Goal: Task Accomplishment & Management: Manage account settings

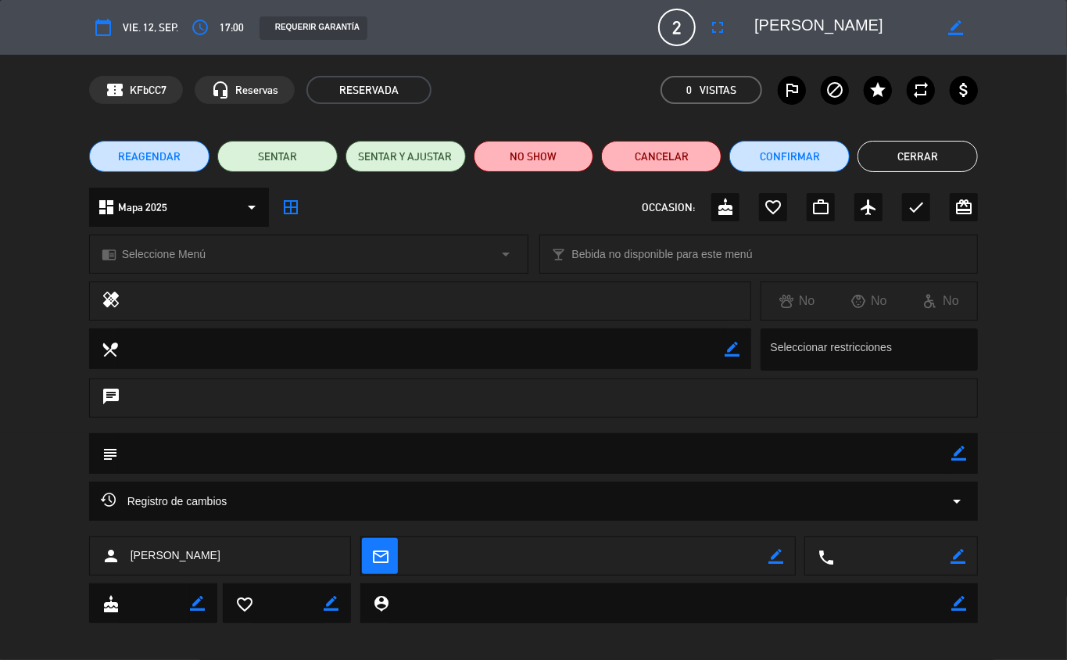
click at [957, 460] on icon "border_color" at bounding box center [959, 453] width 15 height 15
click at [880, 452] on textarea at bounding box center [535, 453] width 834 height 40
type textarea "ventana"
click at [957, 452] on icon at bounding box center [959, 453] width 15 height 15
click at [918, 155] on button "Cerrar" at bounding box center [918, 156] width 120 height 31
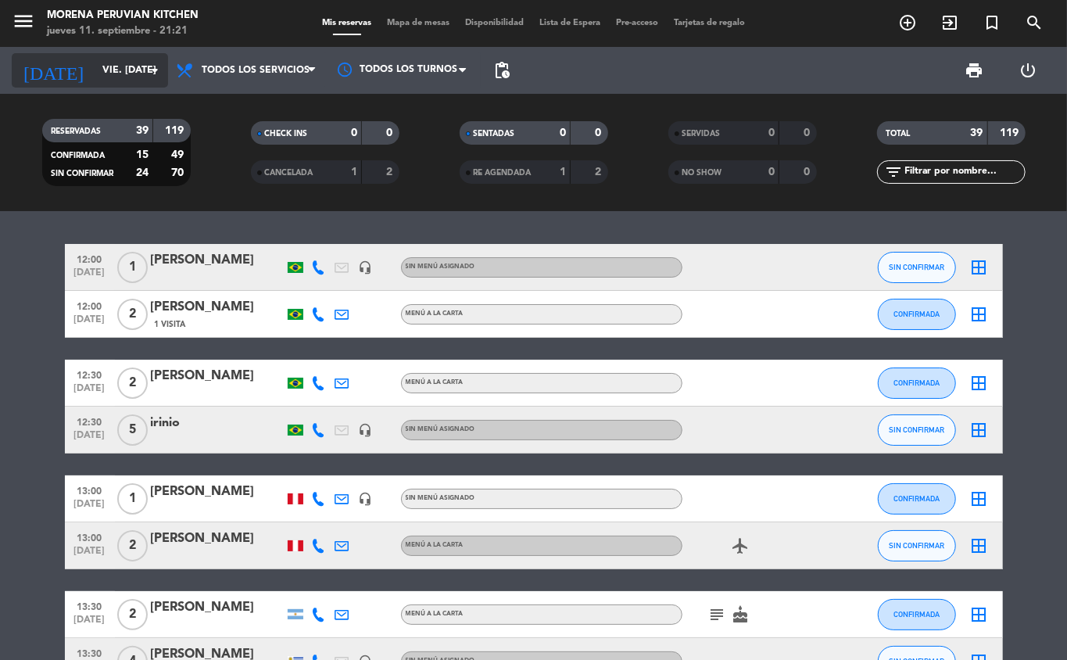
click at [95, 60] on input "vie. [DATE]" at bounding box center [161, 70] width 132 height 27
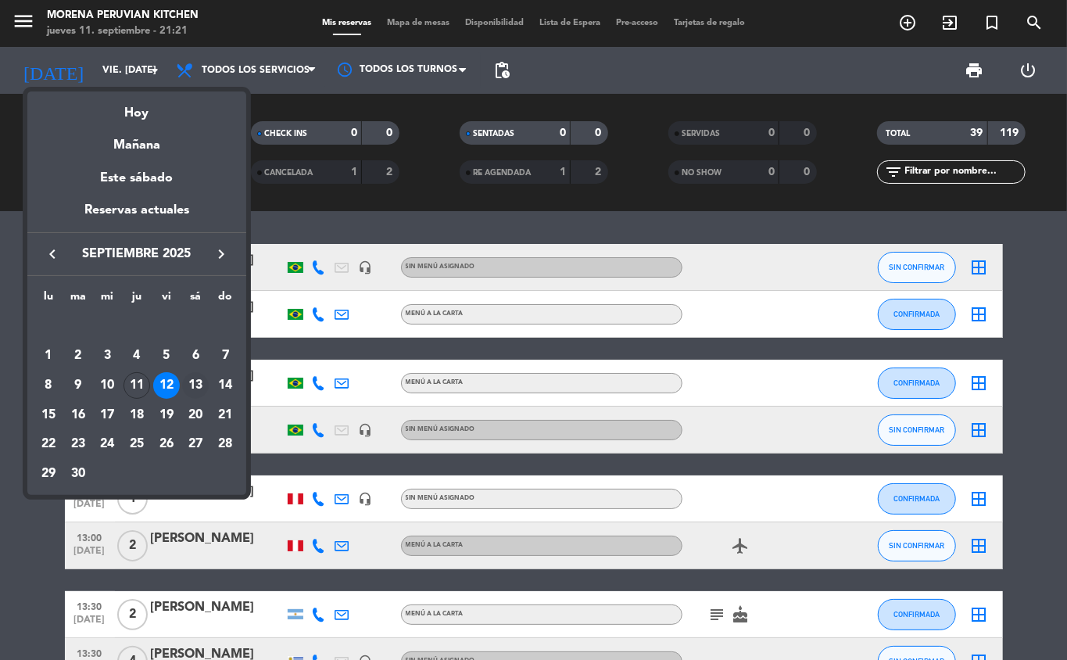
click at [197, 393] on div "13" at bounding box center [195, 385] width 27 height 27
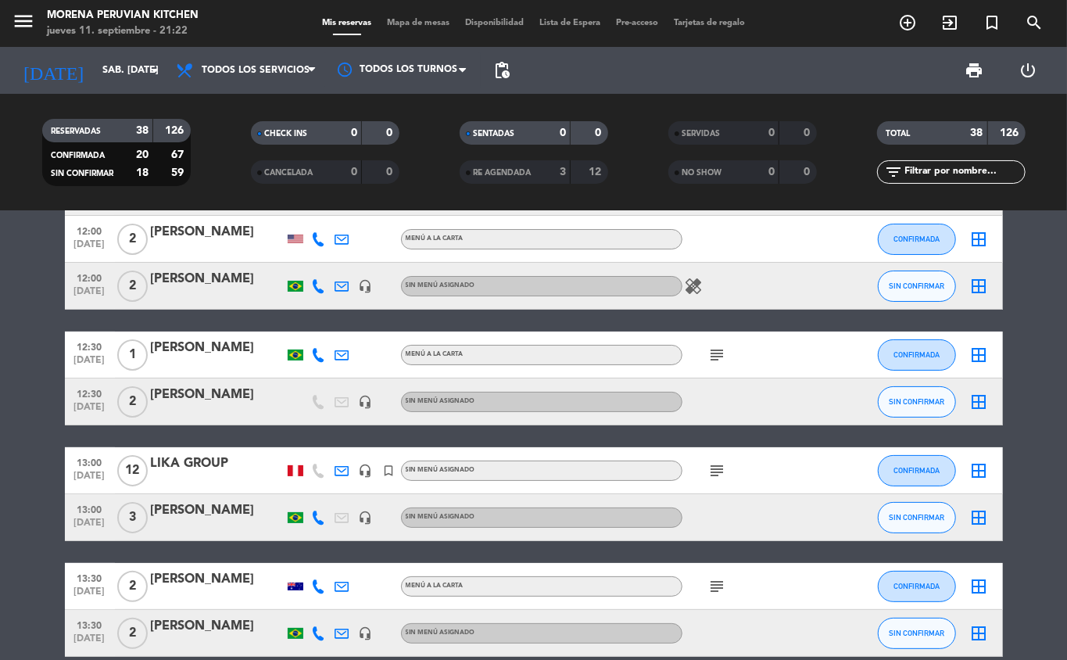
scroll to position [76, 0]
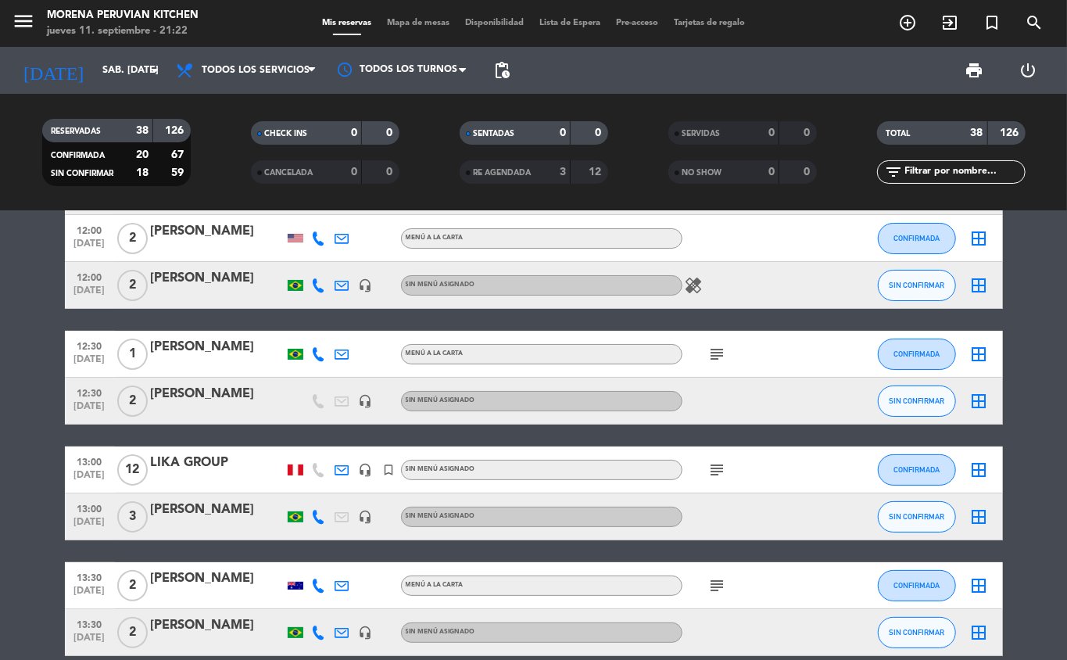
click at [717, 474] on icon "subject" at bounding box center [717, 470] width 19 height 19
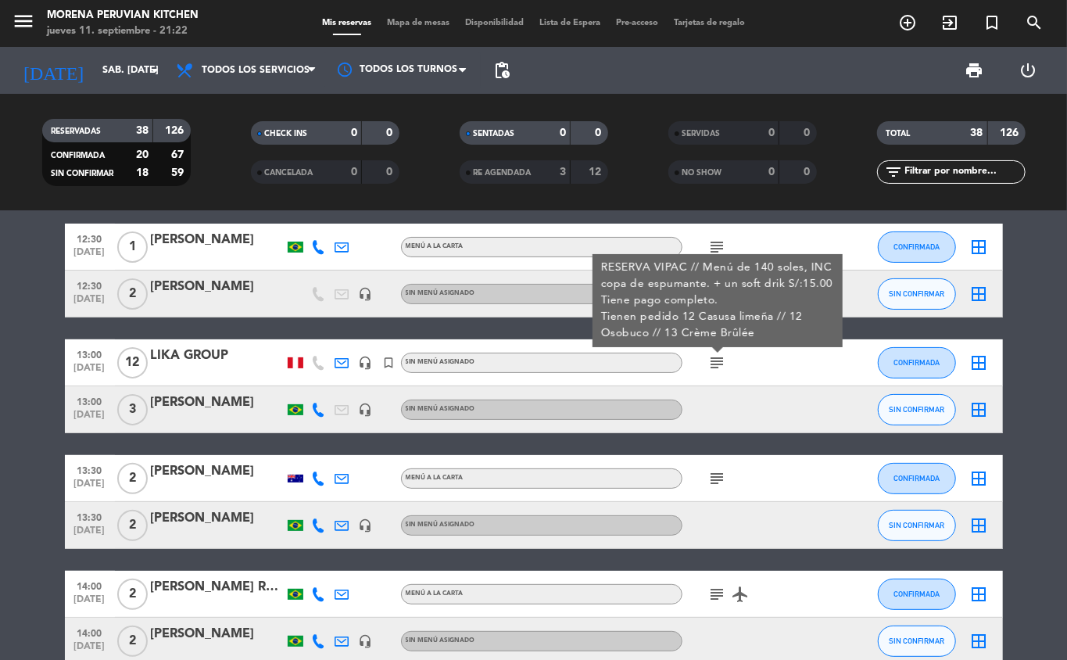
scroll to position [0, 0]
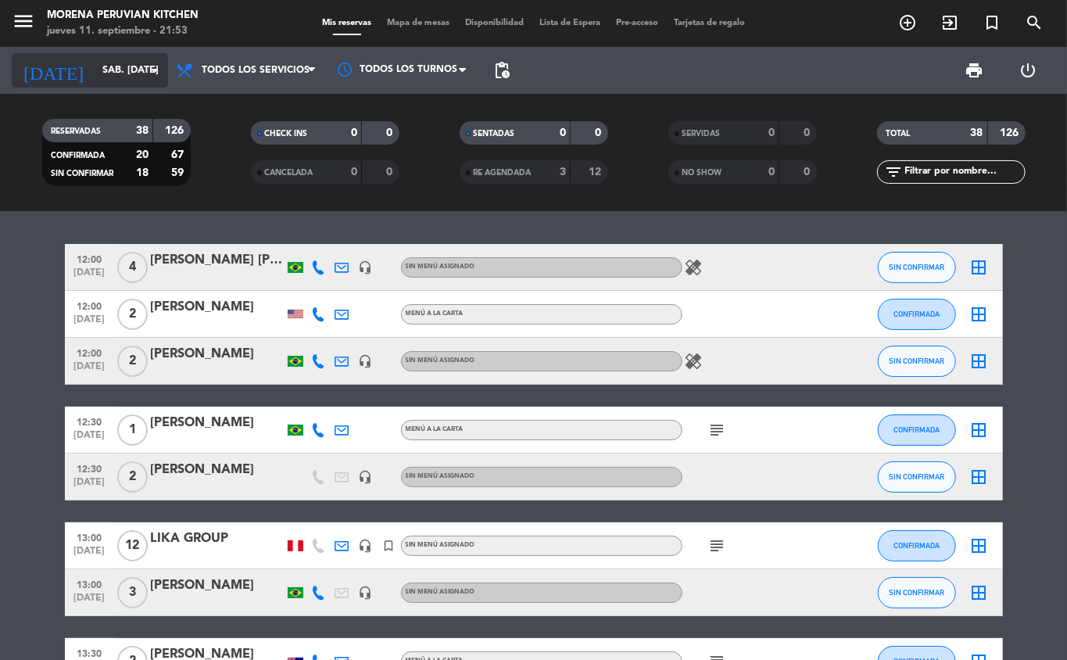
click at [138, 61] on input "sáb. [DATE]" at bounding box center [161, 70] width 132 height 27
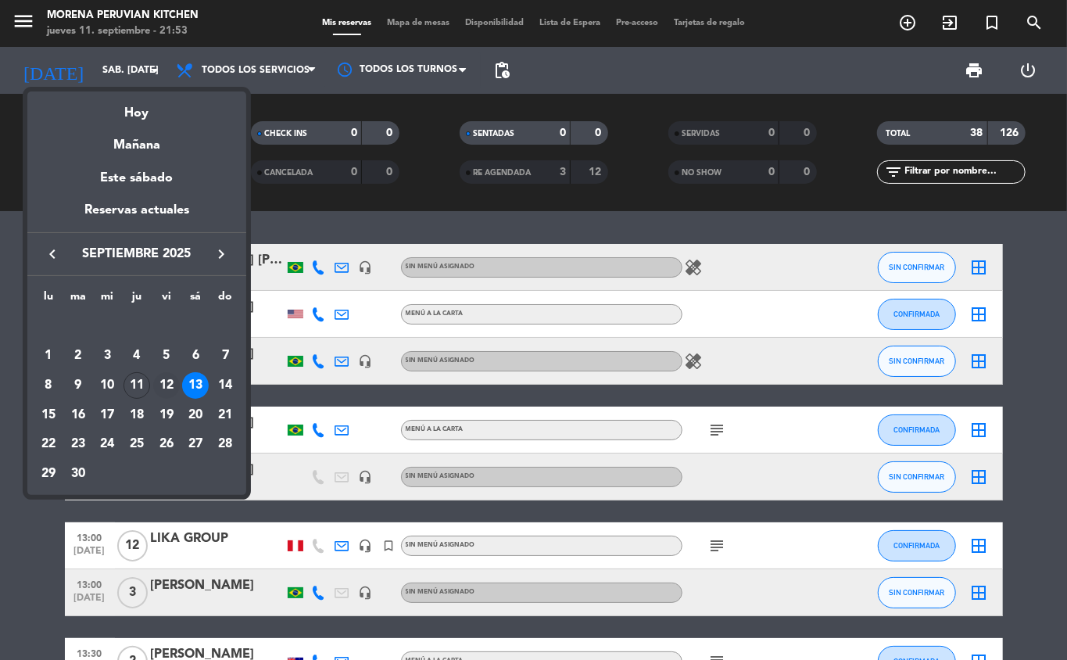
click at [166, 385] on div "12" at bounding box center [166, 385] width 27 height 27
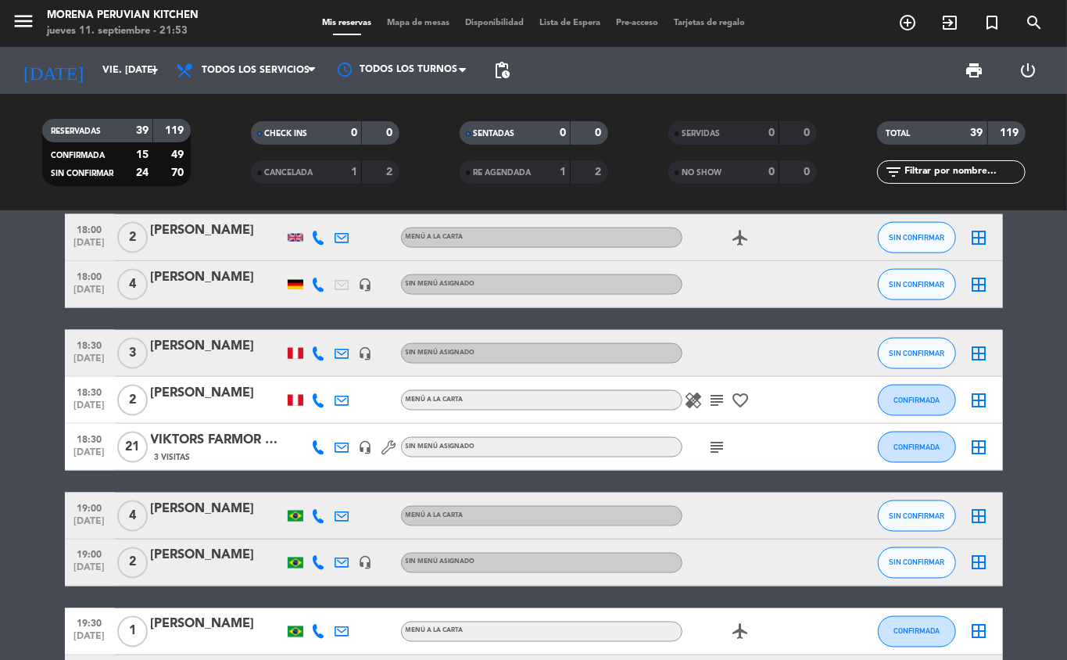
scroll to position [1281, 0]
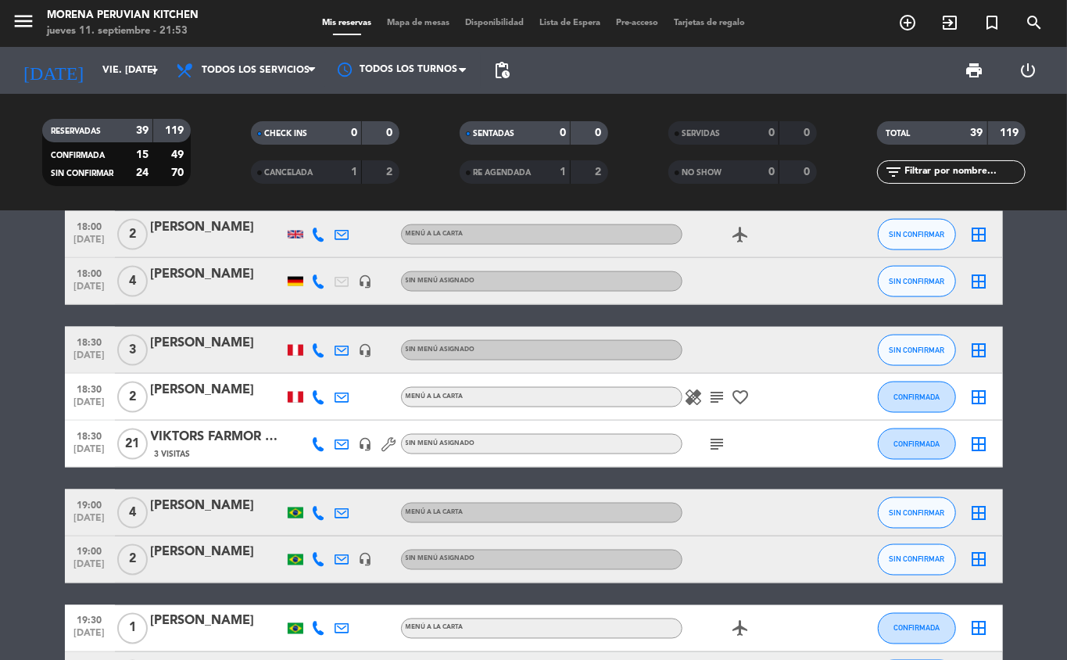
click at [715, 443] on icon "subject" at bounding box center [717, 444] width 19 height 19
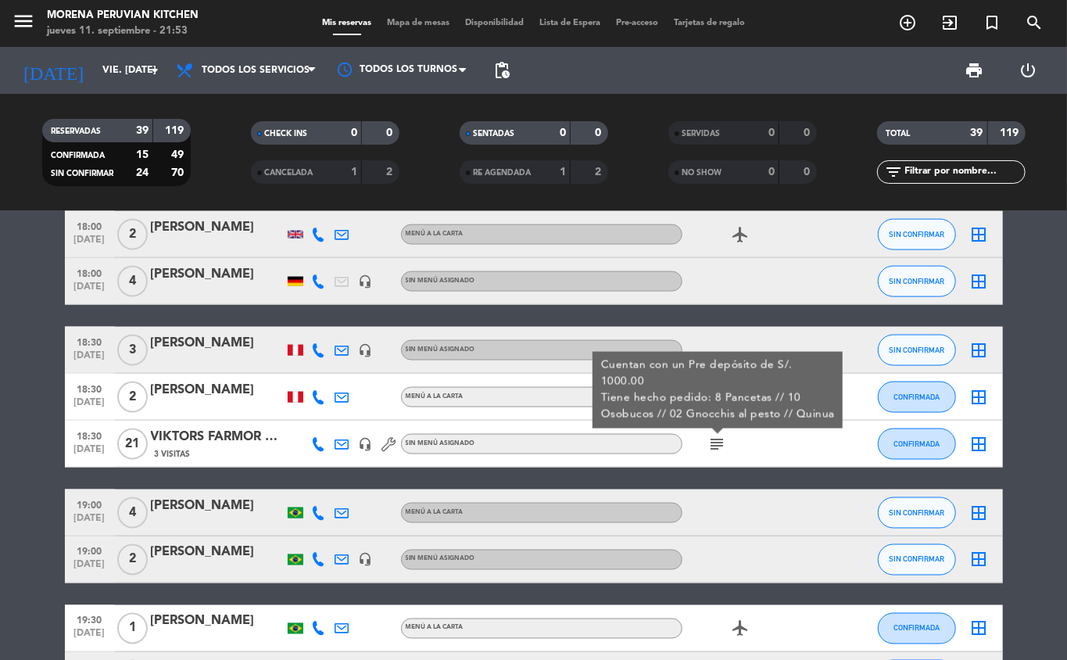
click at [708, 451] on icon "subject" at bounding box center [717, 444] width 19 height 19
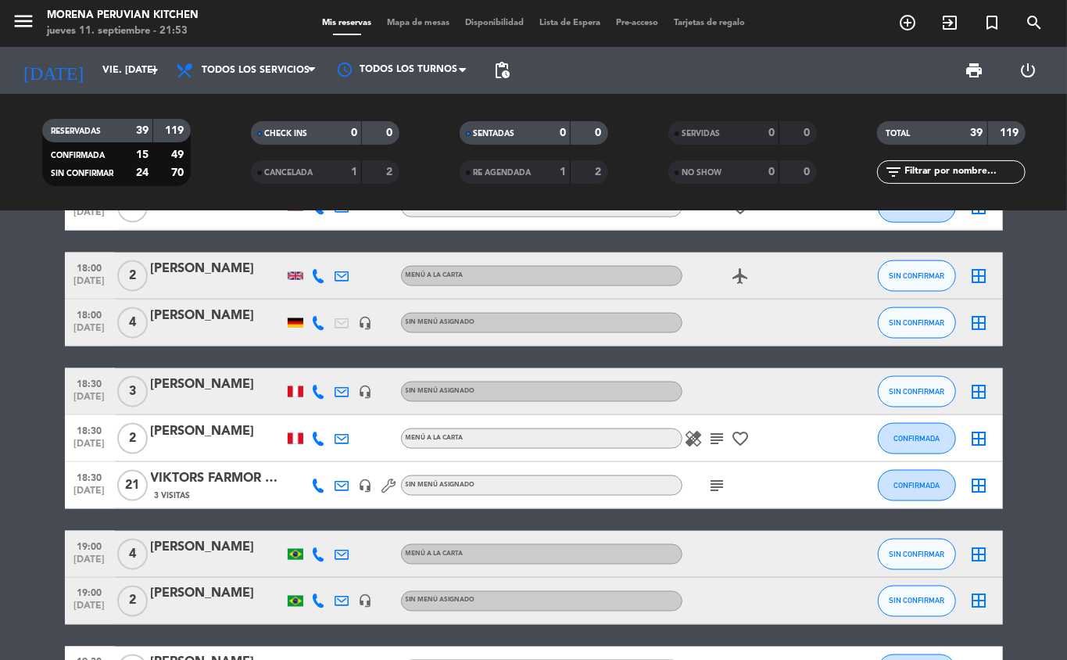
scroll to position [1170, 0]
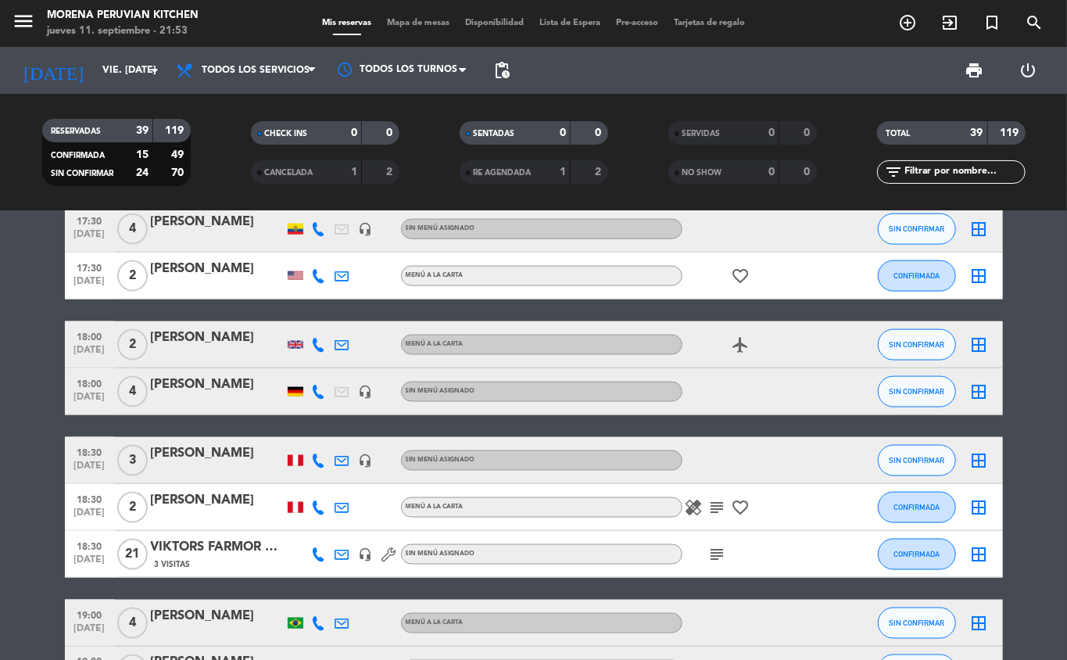
click at [717, 554] on icon "subject" at bounding box center [717, 554] width 19 height 19
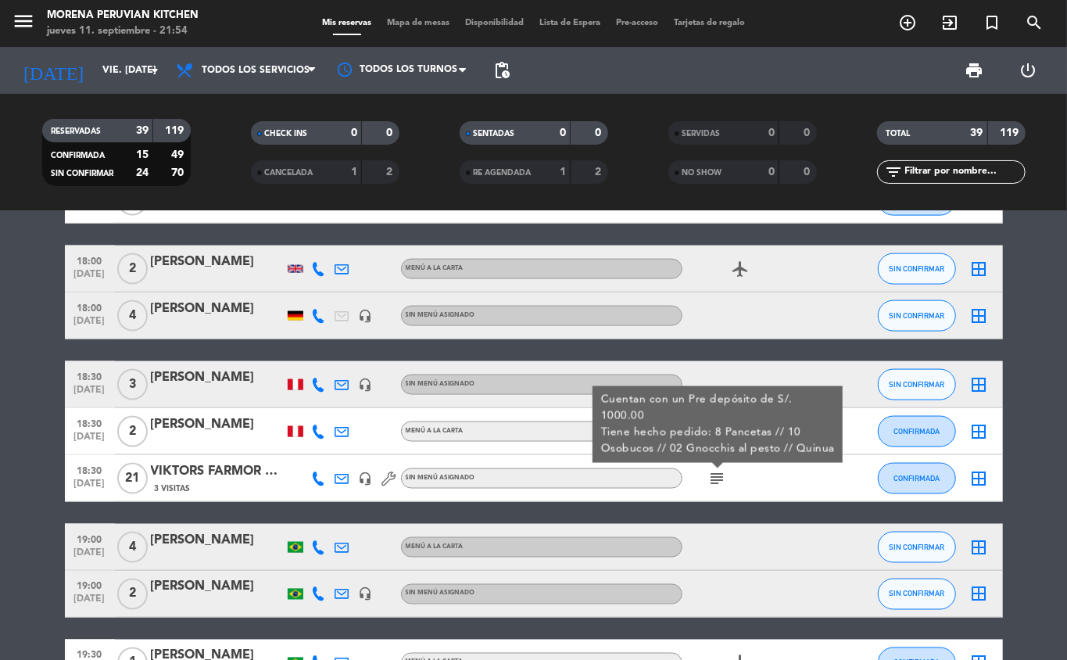
scroll to position [1309, 0]
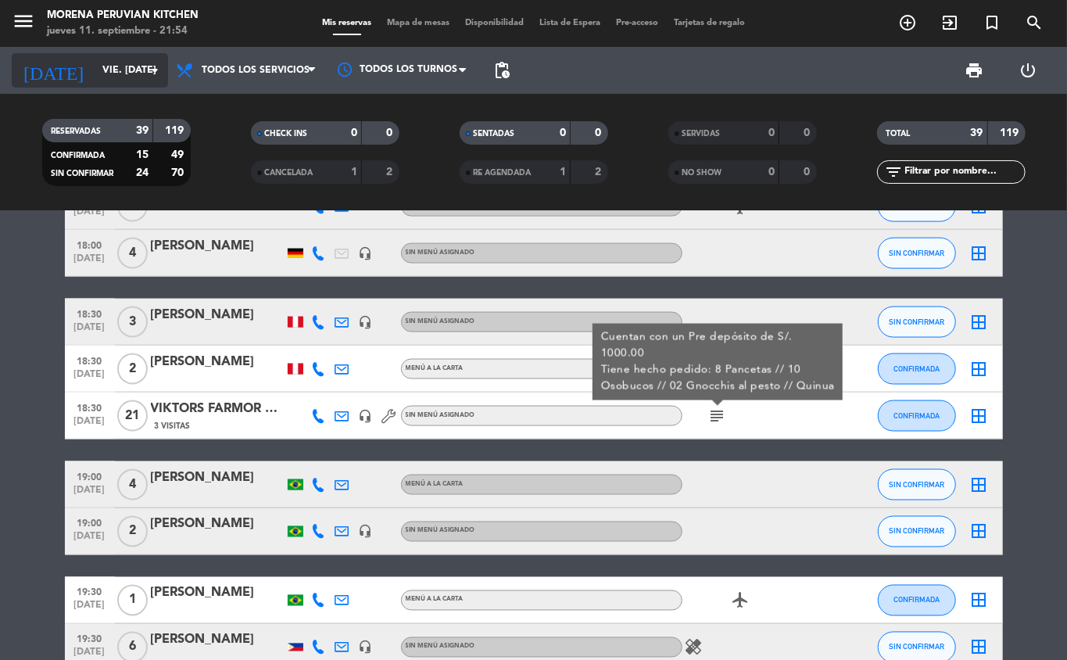
click at [116, 70] on input "vie. [DATE]" at bounding box center [161, 70] width 132 height 27
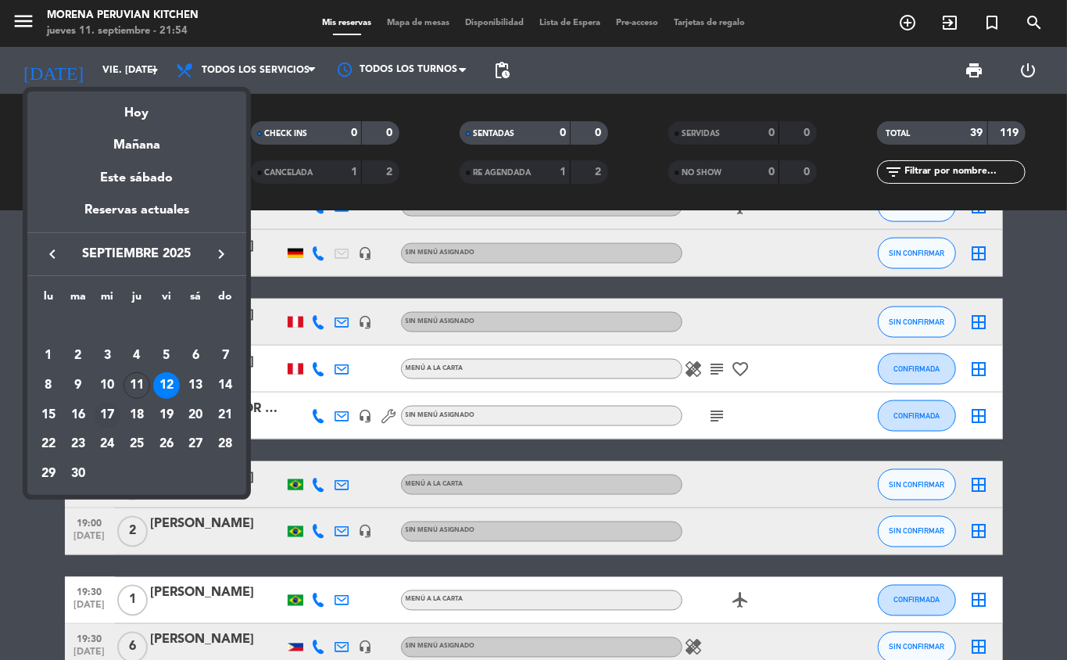
click at [106, 416] on div "17" at bounding box center [107, 415] width 27 height 27
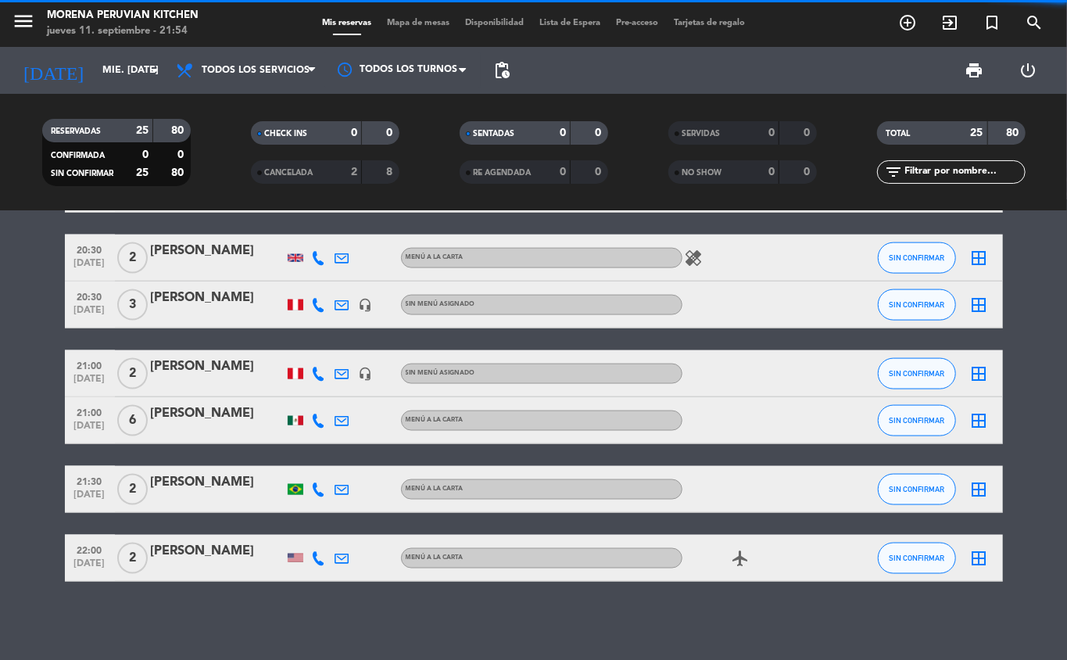
scroll to position [1185, 0]
click at [119, 70] on input "mié. [DATE]" at bounding box center [161, 70] width 132 height 27
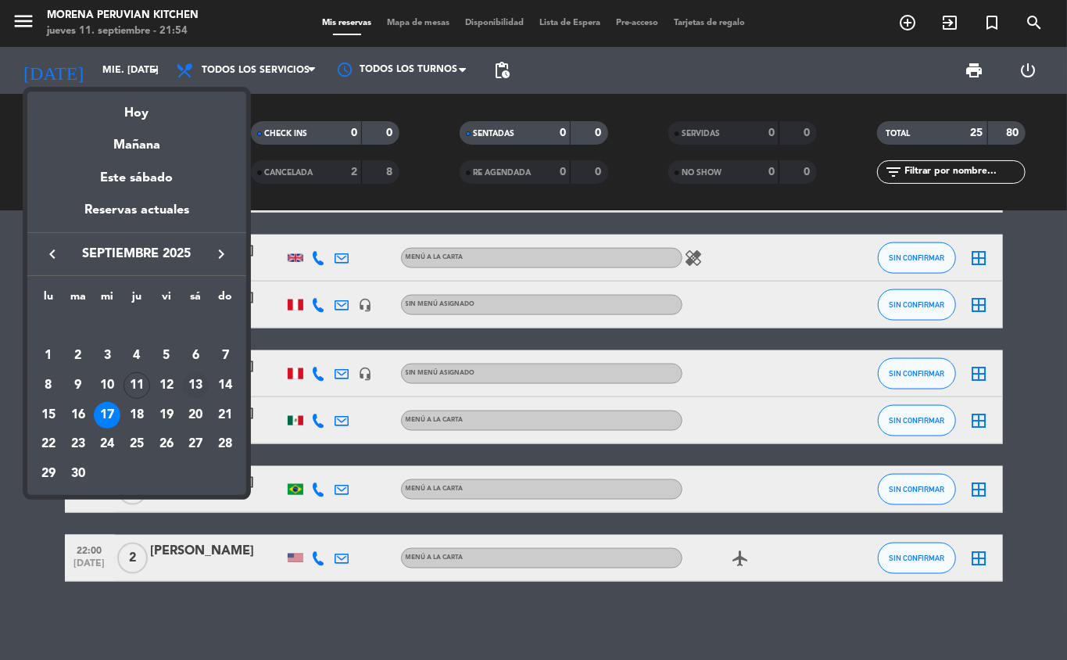
click at [192, 385] on div "13" at bounding box center [195, 385] width 27 height 27
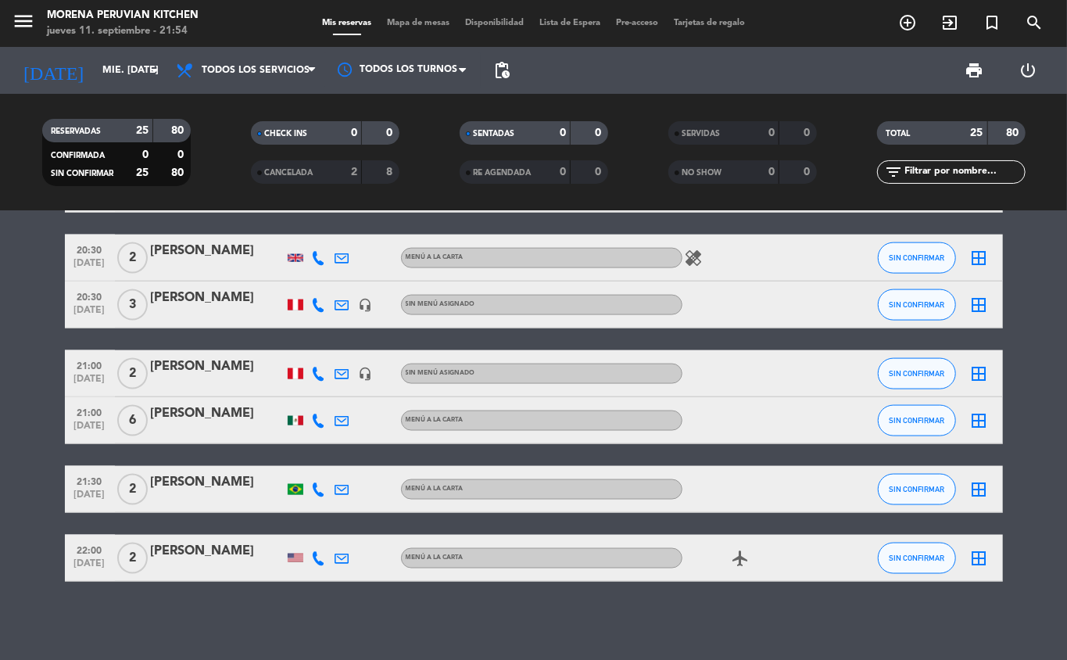
type input "sáb. [DATE]"
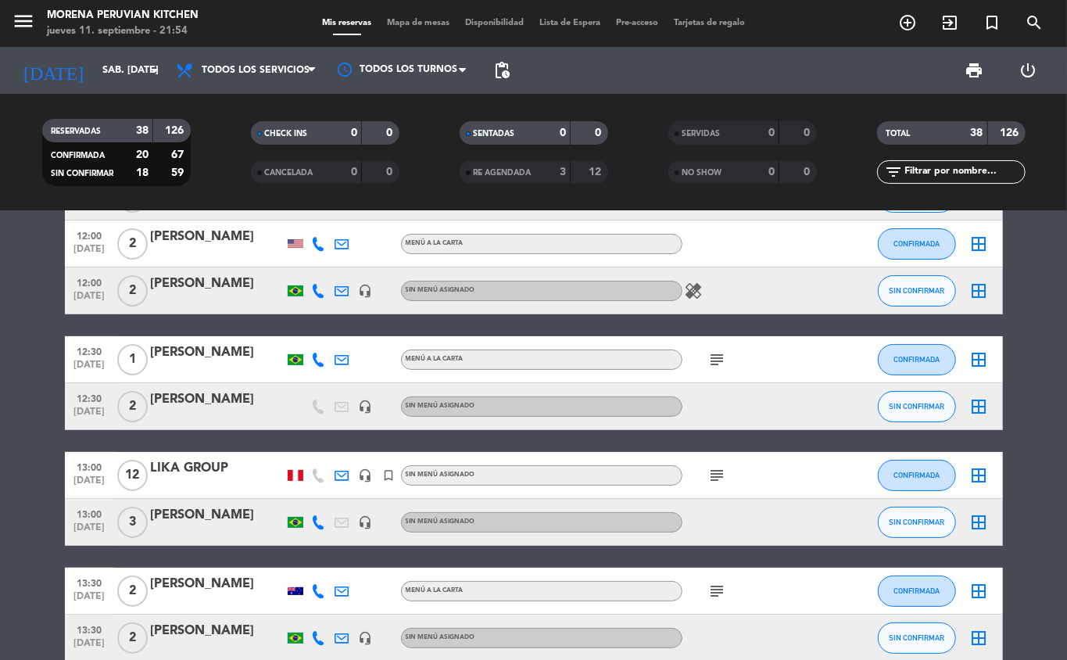
scroll to position [0, 0]
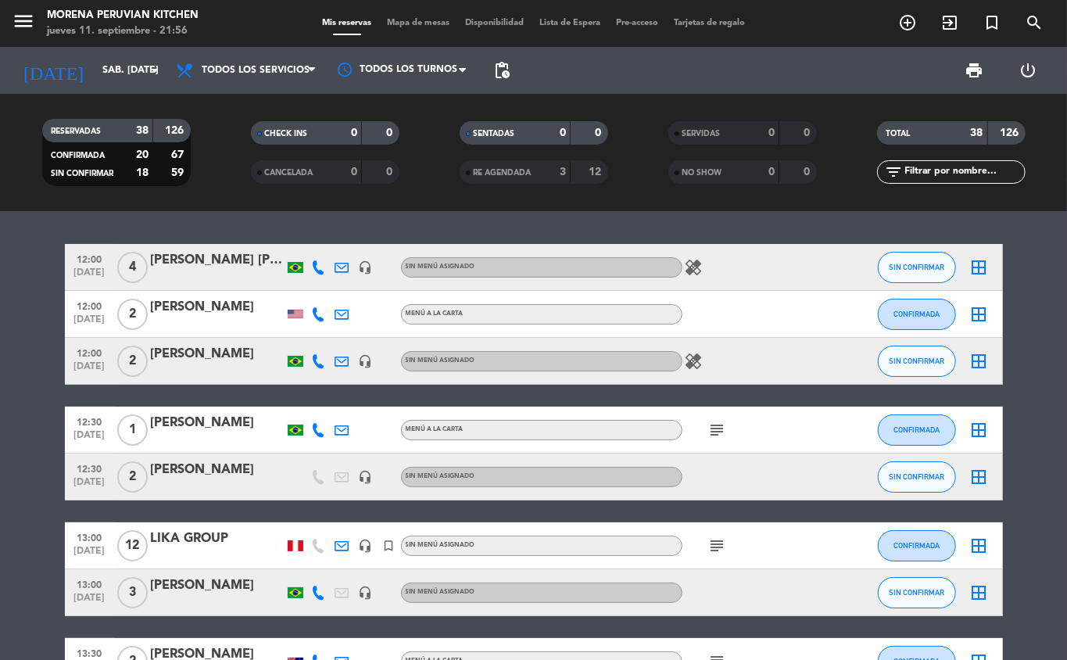
click at [500, 73] on span "pending_actions" at bounding box center [502, 70] width 19 height 19
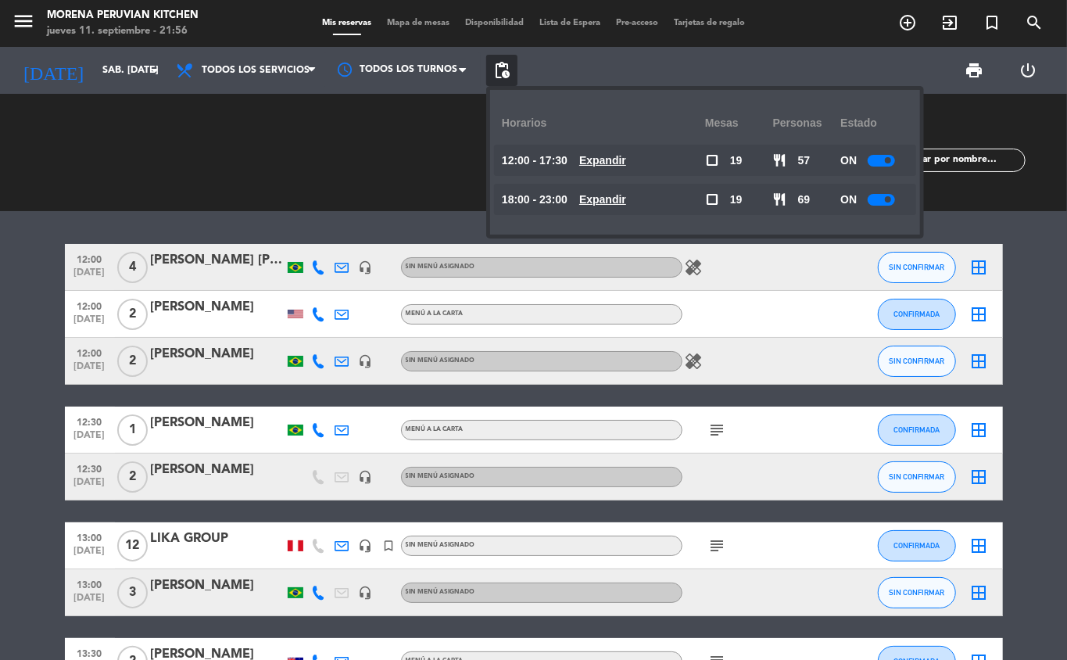
click at [501, 72] on span "pending_actions" at bounding box center [502, 70] width 19 height 19
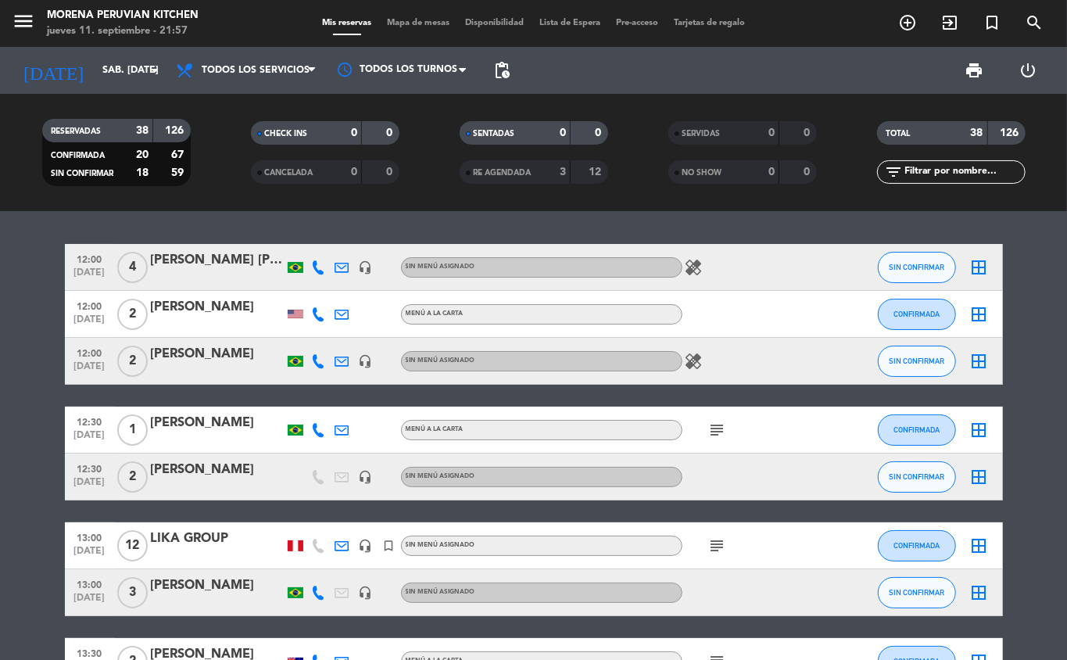
click at [717, 422] on icon "subject" at bounding box center [717, 430] width 19 height 19
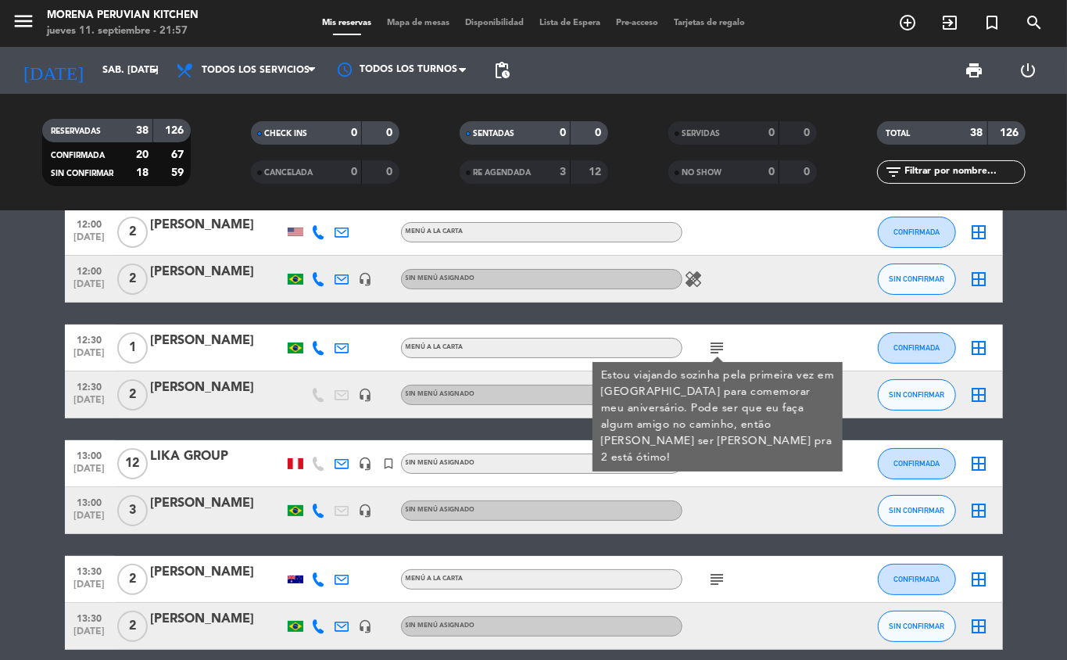
scroll to position [85, 0]
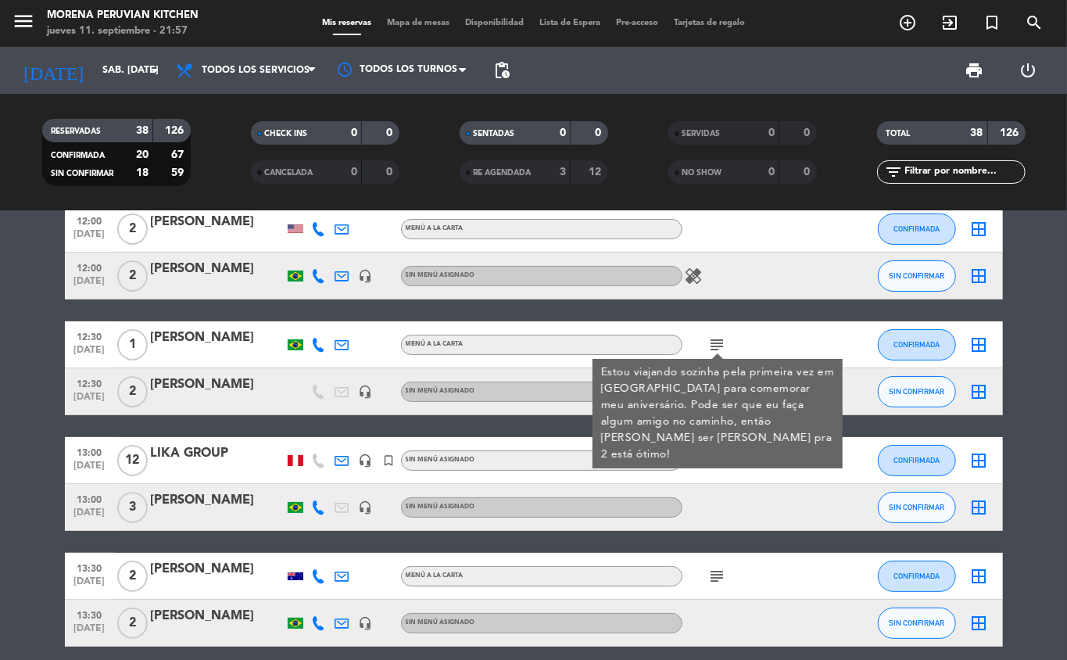
click at [711, 342] on icon "subject" at bounding box center [717, 344] width 19 height 19
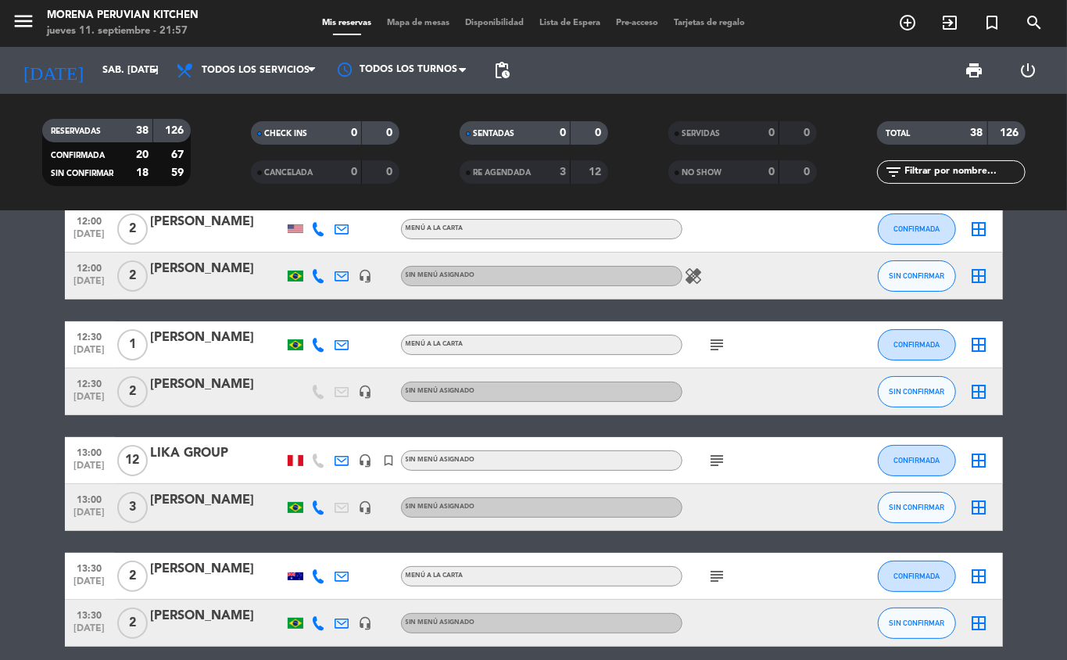
click at [717, 461] on icon "subject" at bounding box center [717, 460] width 19 height 19
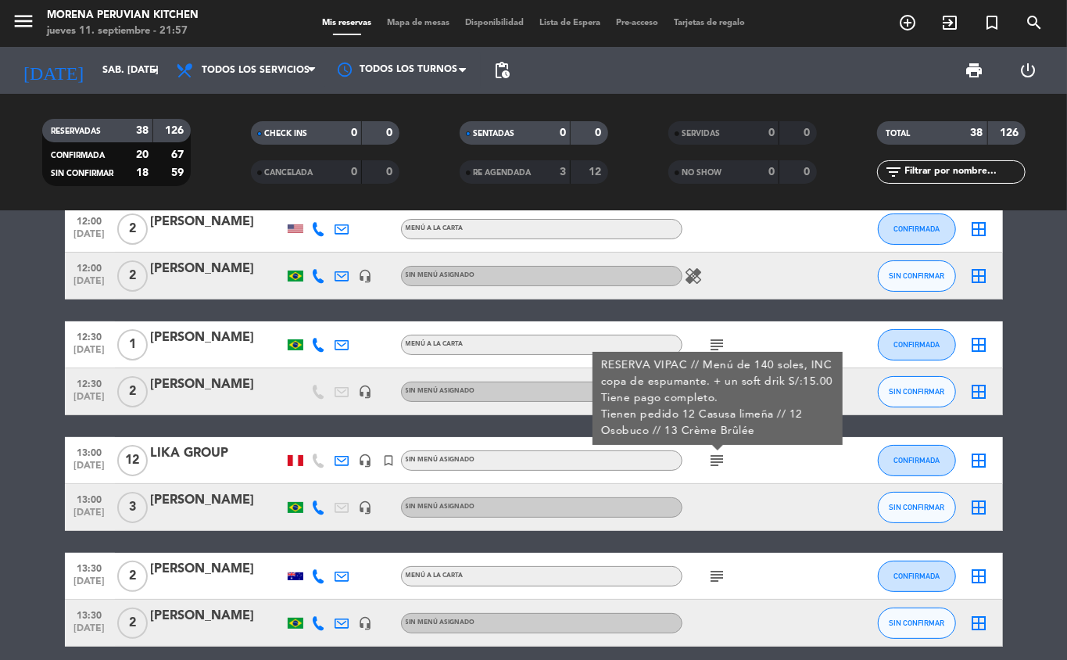
click at [713, 464] on icon "subject" at bounding box center [717, 460] width 19 height 19
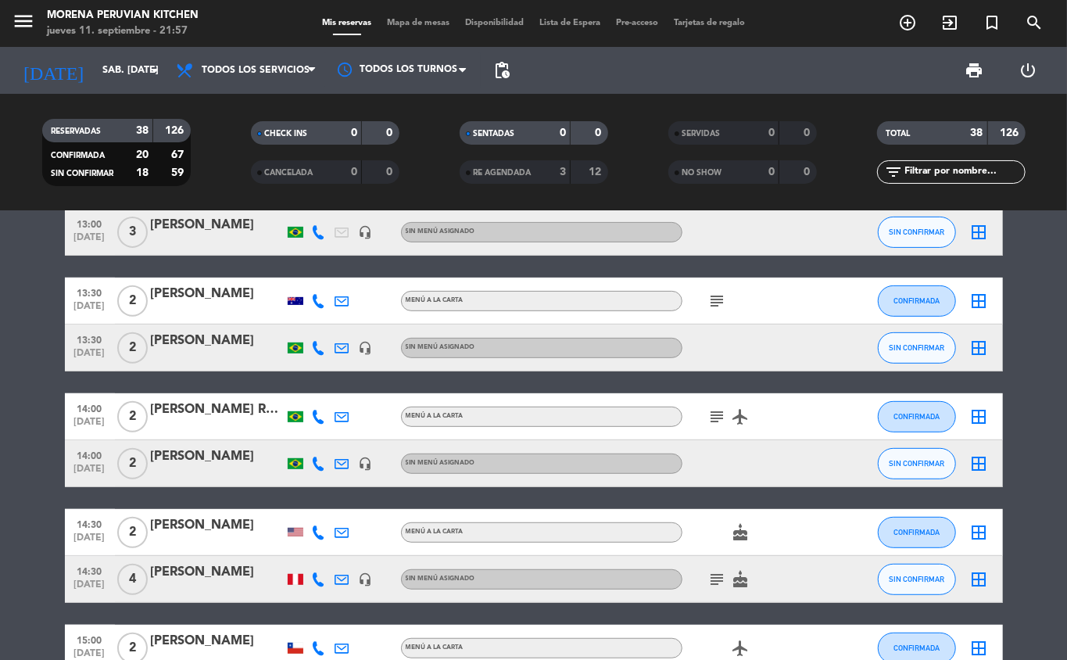
scroll to position [358, 0]
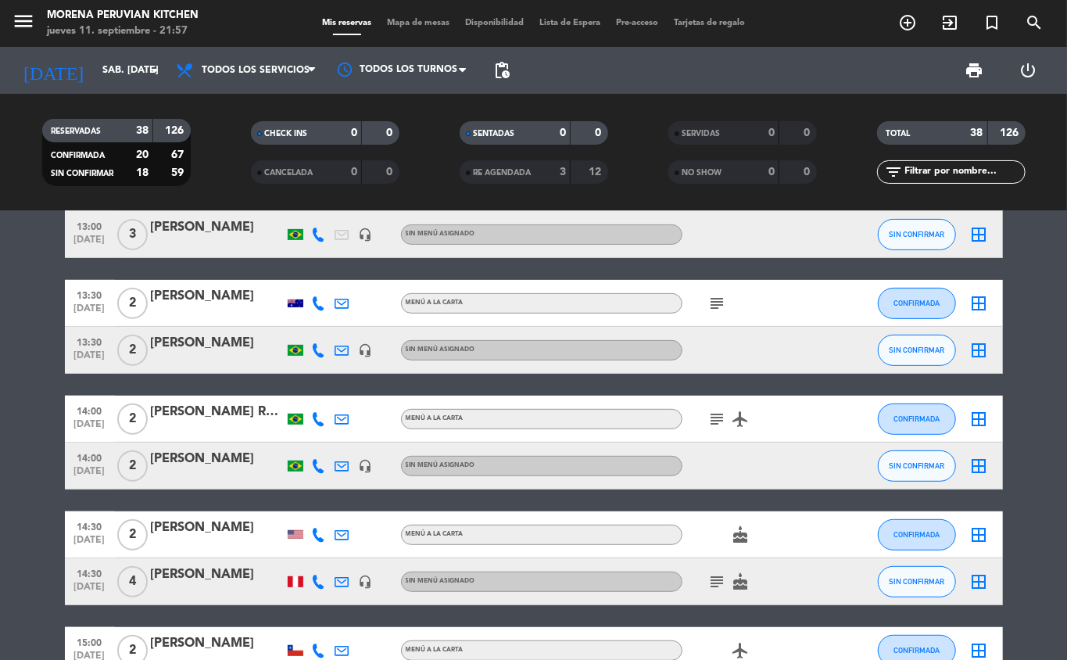
click at [712, 305] on icon "subject" at bounding box center [717, 303] width 19 height 19
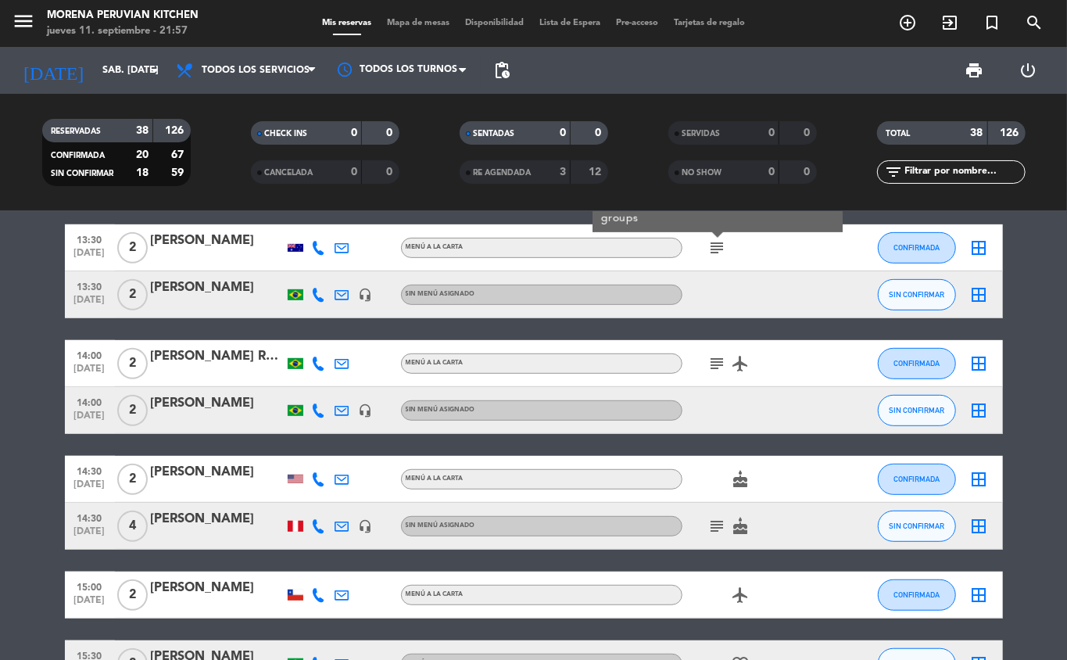
scroll to position [424, 0]
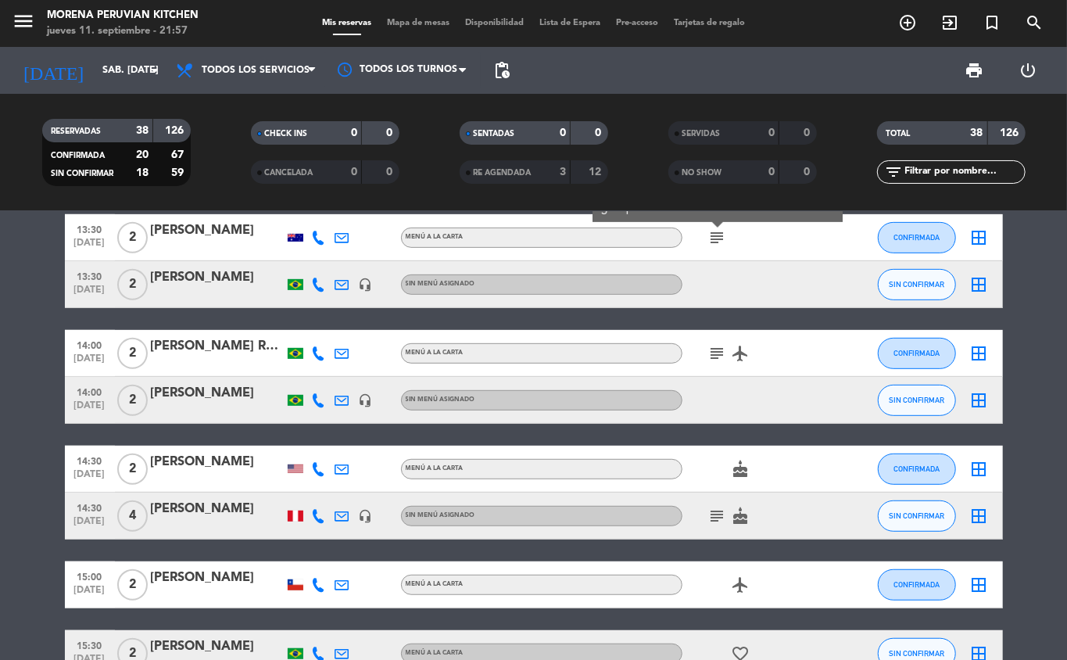
click at [708, 360] on icon "subject" at bounding box center [717, 353] width 19 height 19
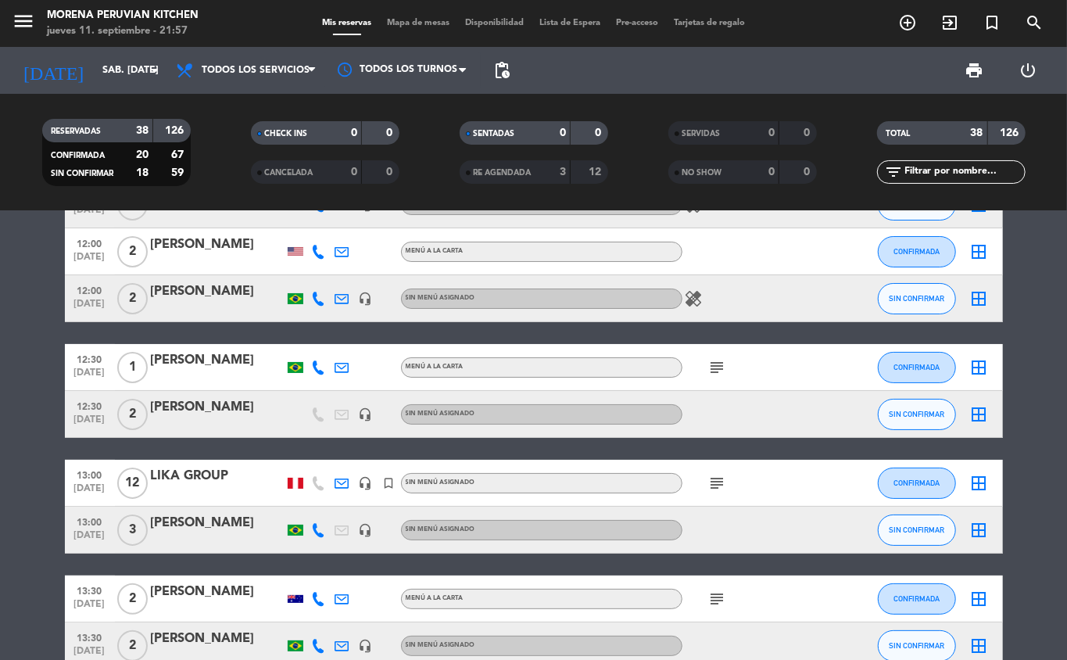
scroll to position [0, 0]
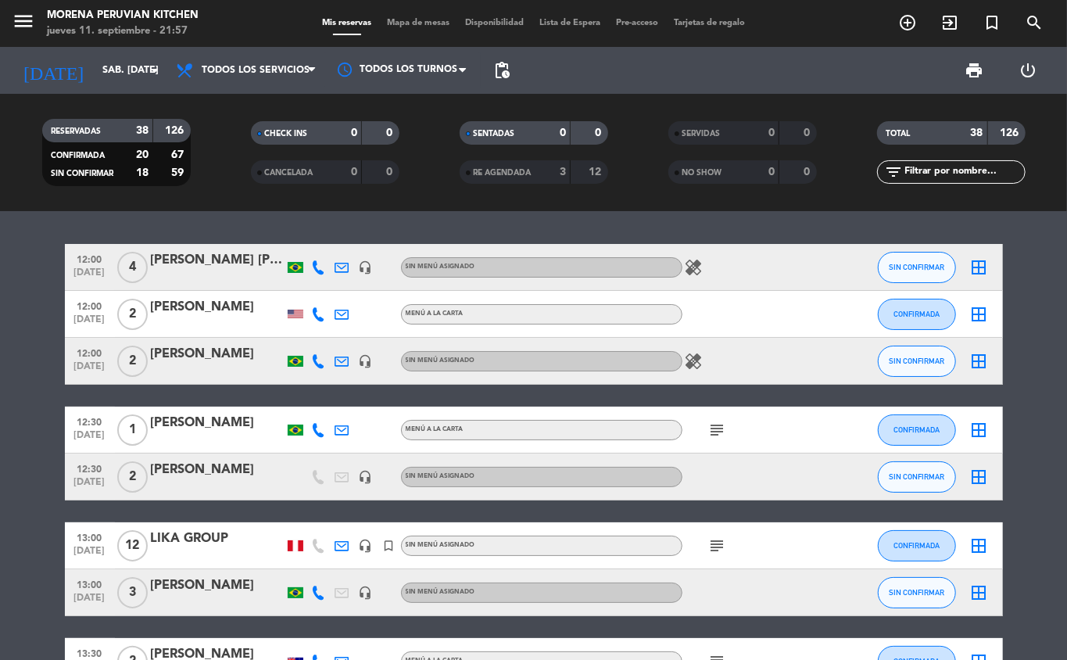
click at [717, 432] on icon "subject" at bounding box center [717, 430] width 19 height 19
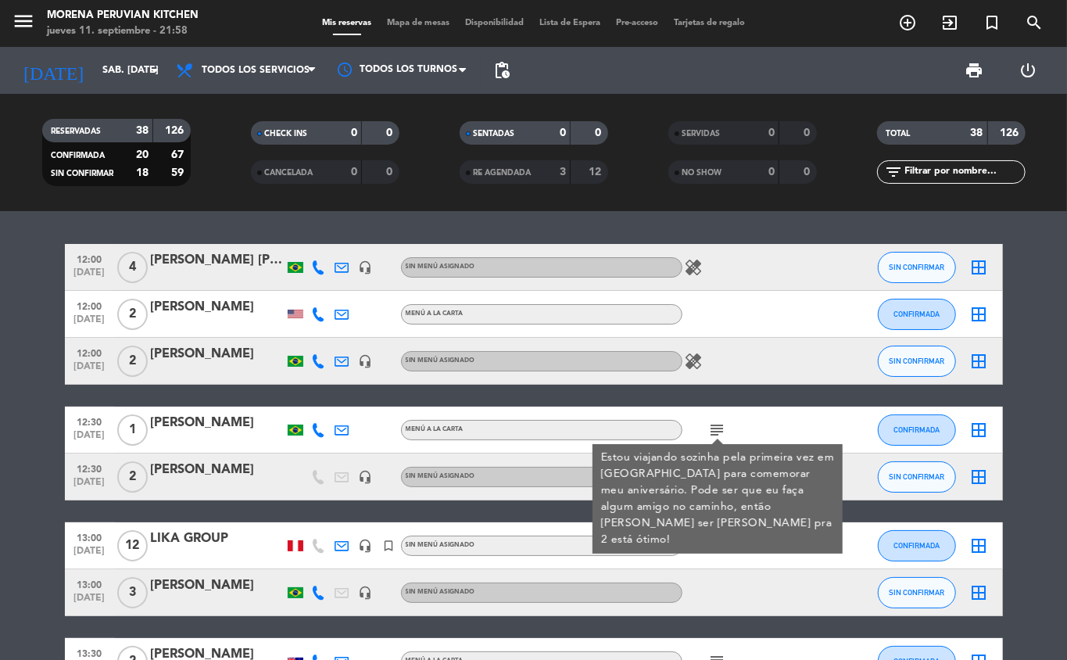
click at [726, 426] on icon "subject" at bounding box center [717, 430] width 19 height 19
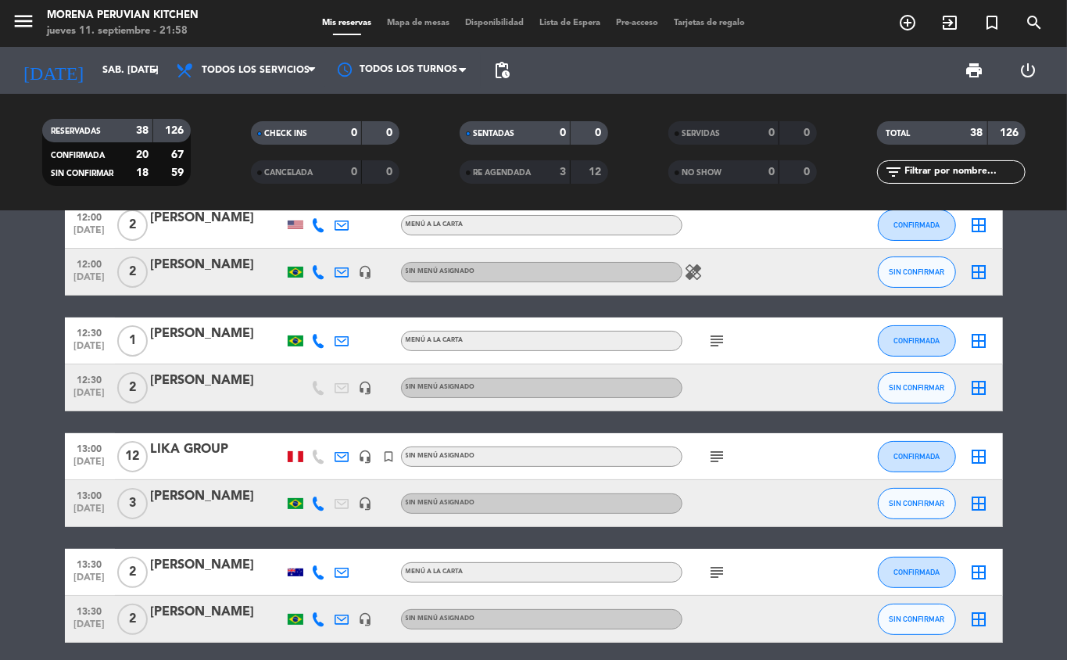
scroll to position [114, 0]
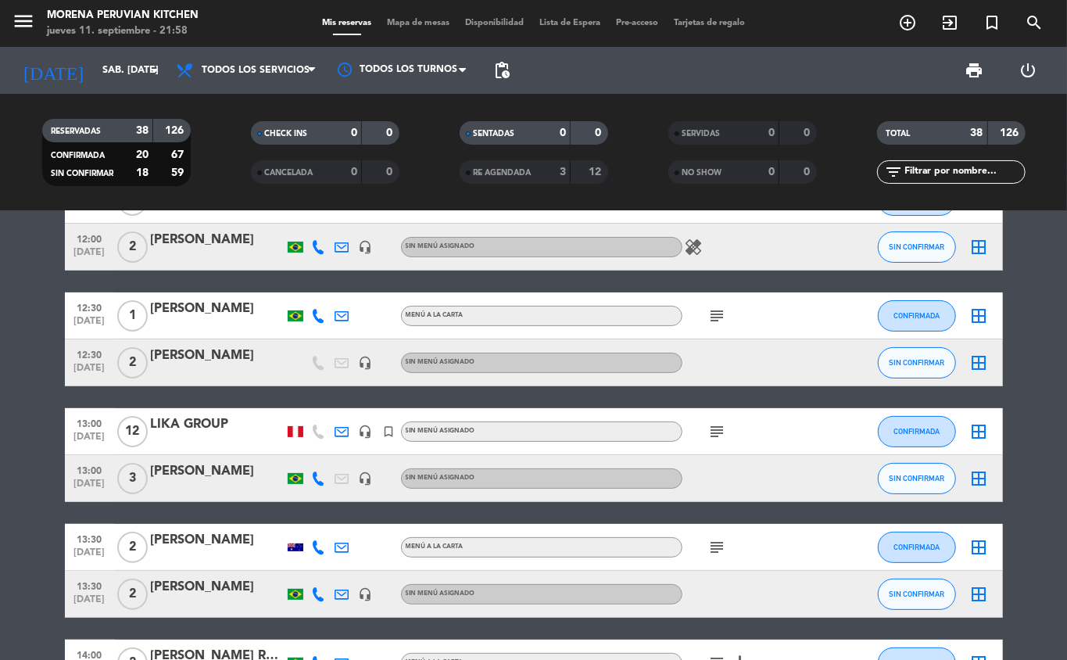
click at [716, 310] on icon "subject" at bounding box center [717, 316] width 19 height 19
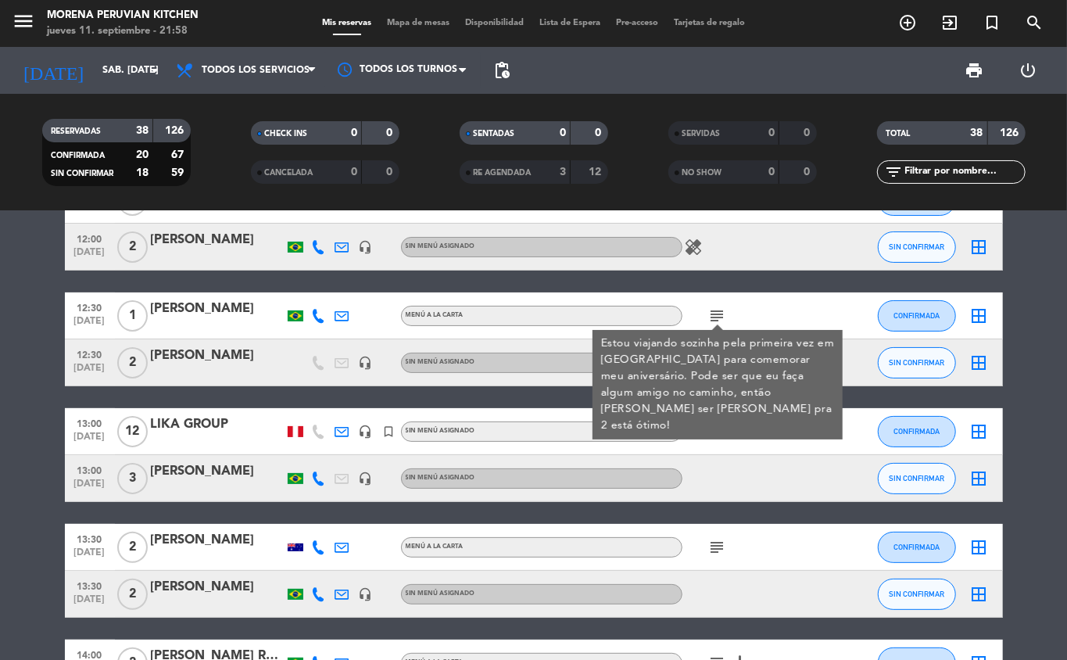
click at [712, 428] on icon "subject" at bounding box center [717, 431] width 19 height 19
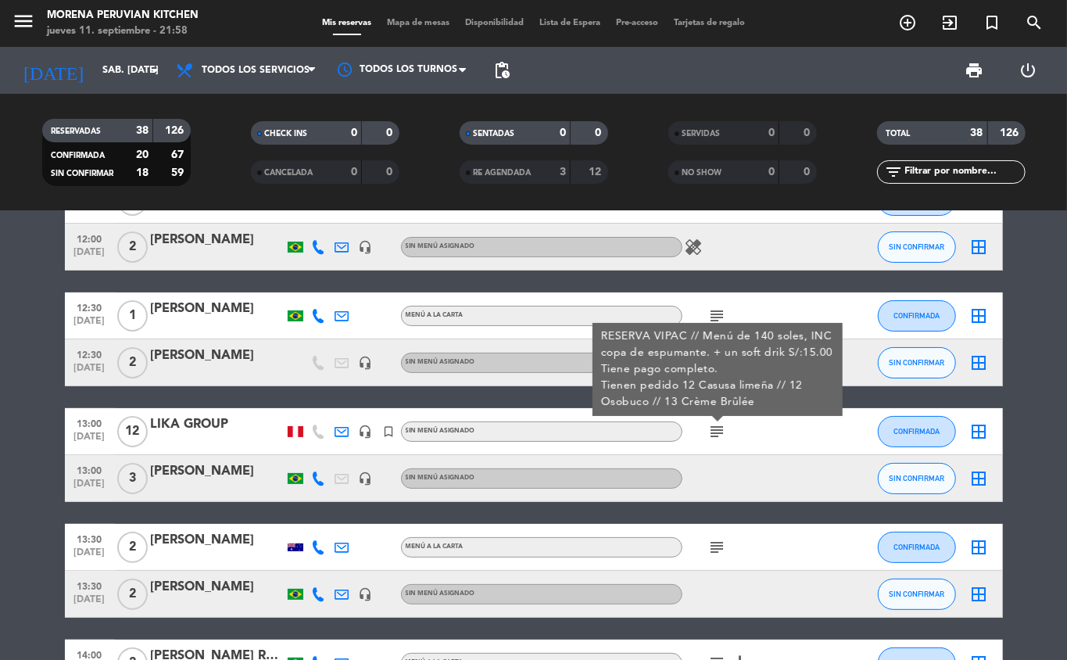
click at [726, 545] on icon "subject" at bounding box center [717, 547] width 19 height 19
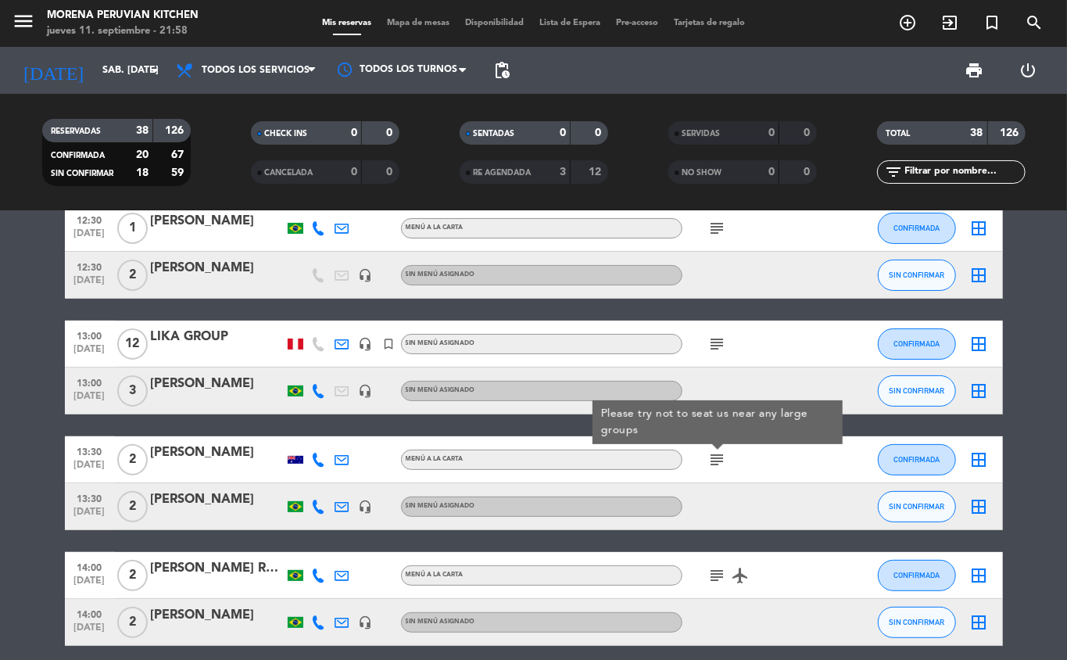
scroll to position [0, 0]
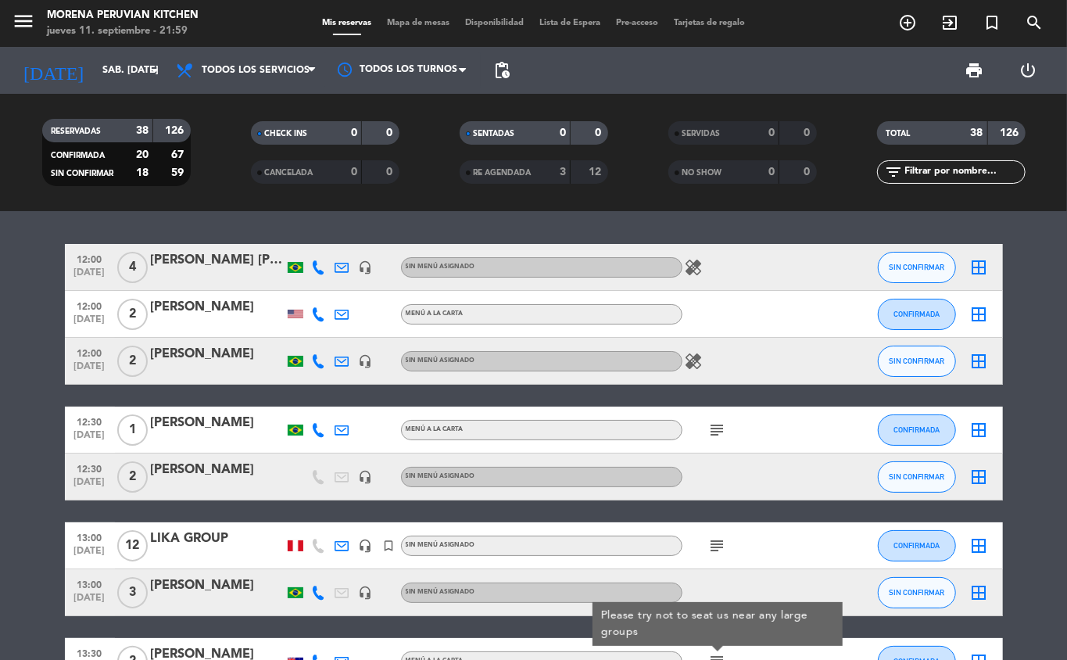
click at [692, 263] on icon "healing" at bounding box center [694, 267] width 19 height 19
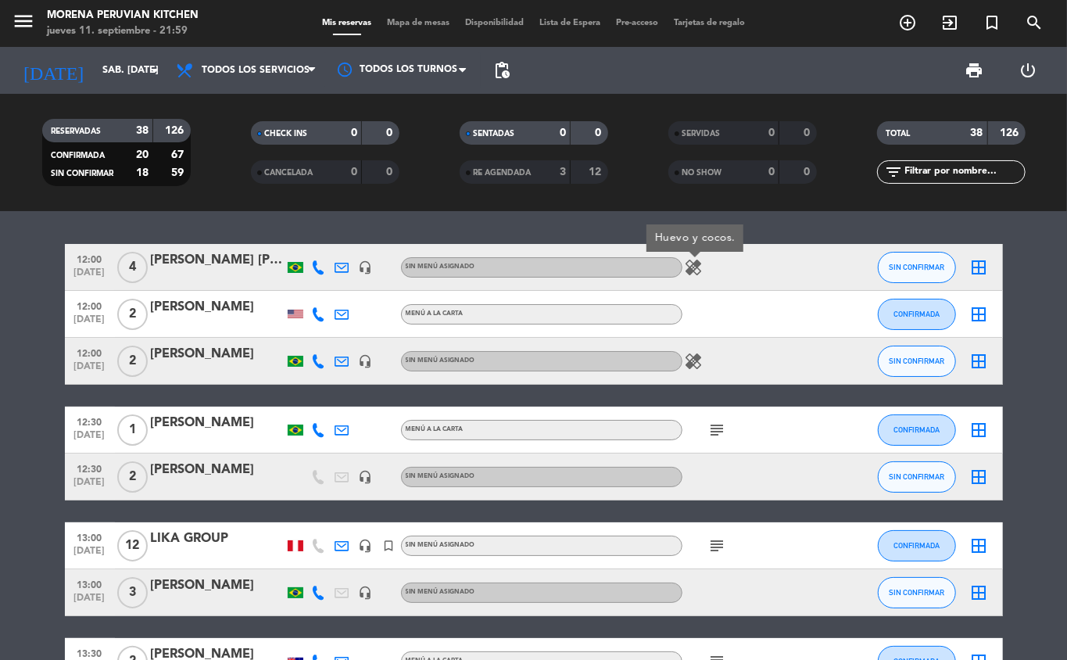
click at [692, 363] on icon "healing" at bounding box center [694, 361] width 19 height 19
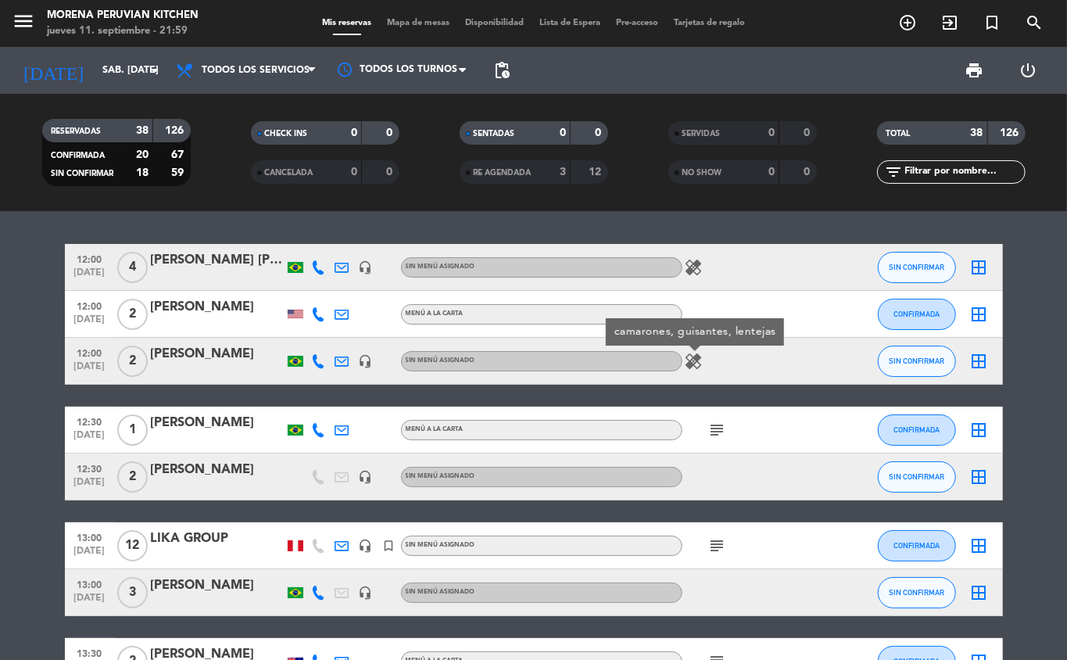
click at [685, 364] on icon "healing" at bounding box center [694, 361] width 19 height 19
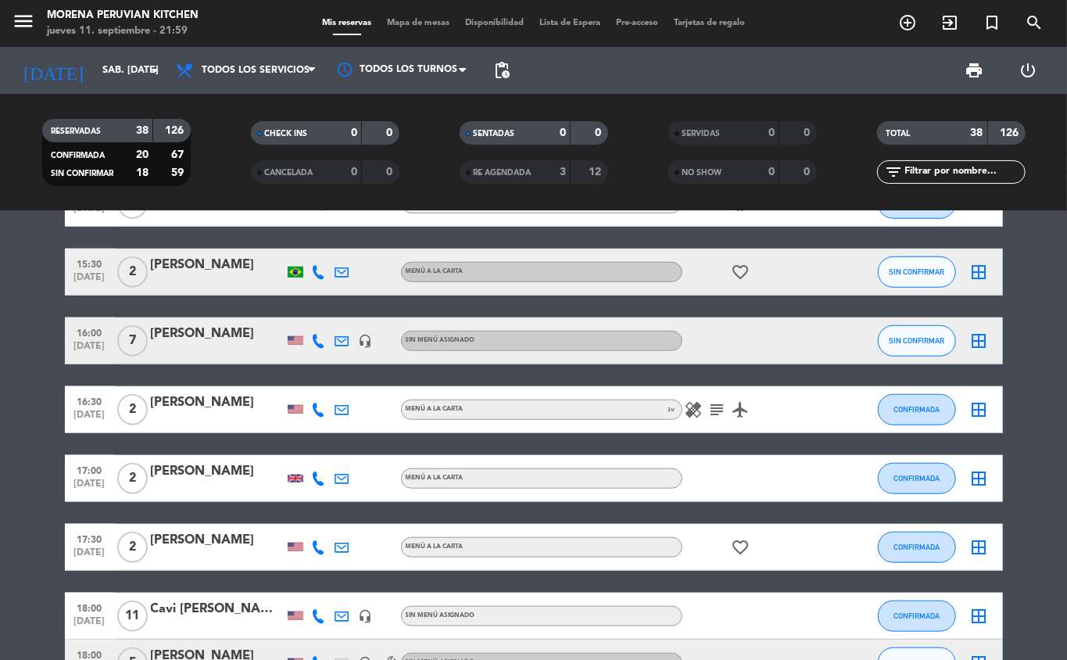
scroll to position [812, 0]
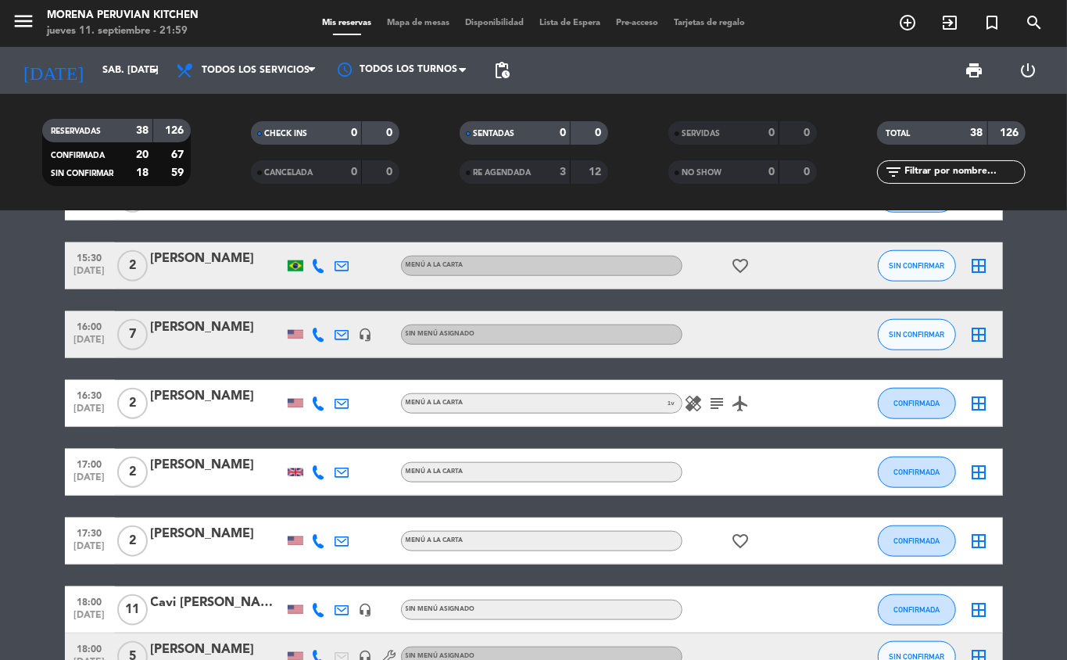
click at [712, 405] on icon "subject" at bounding box center [717, 403] width 19 height 19
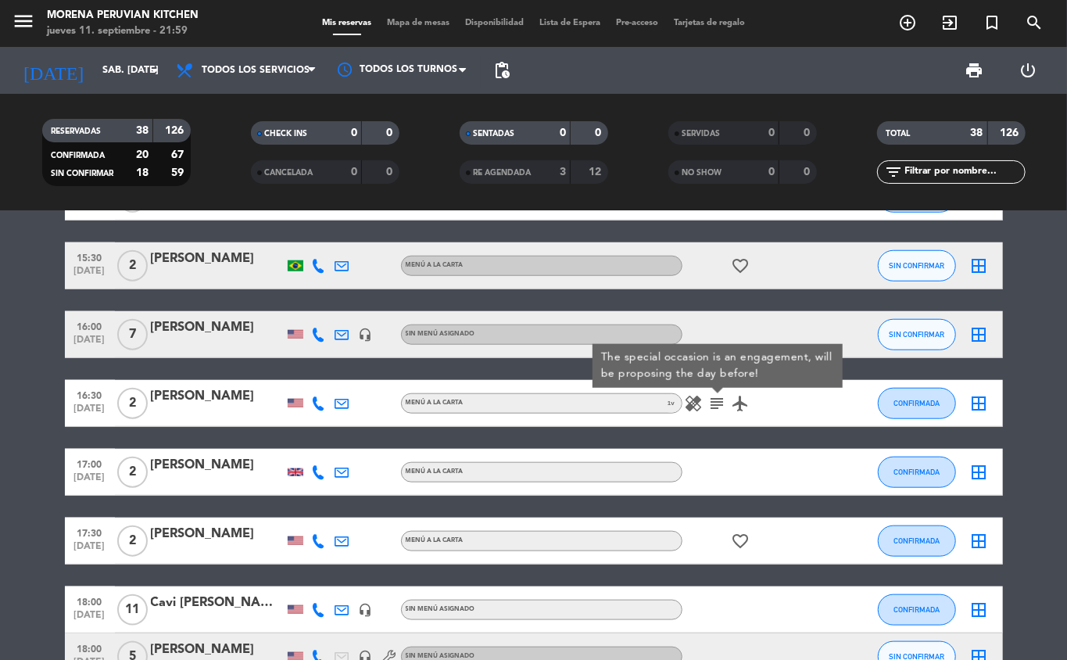
click at [690, 407] on icon "healing" at bounding box center [694, 403] width 19 height 19
click at [701, 394] on icon "healing" at bounding box center [694, 403] width 19 height 19
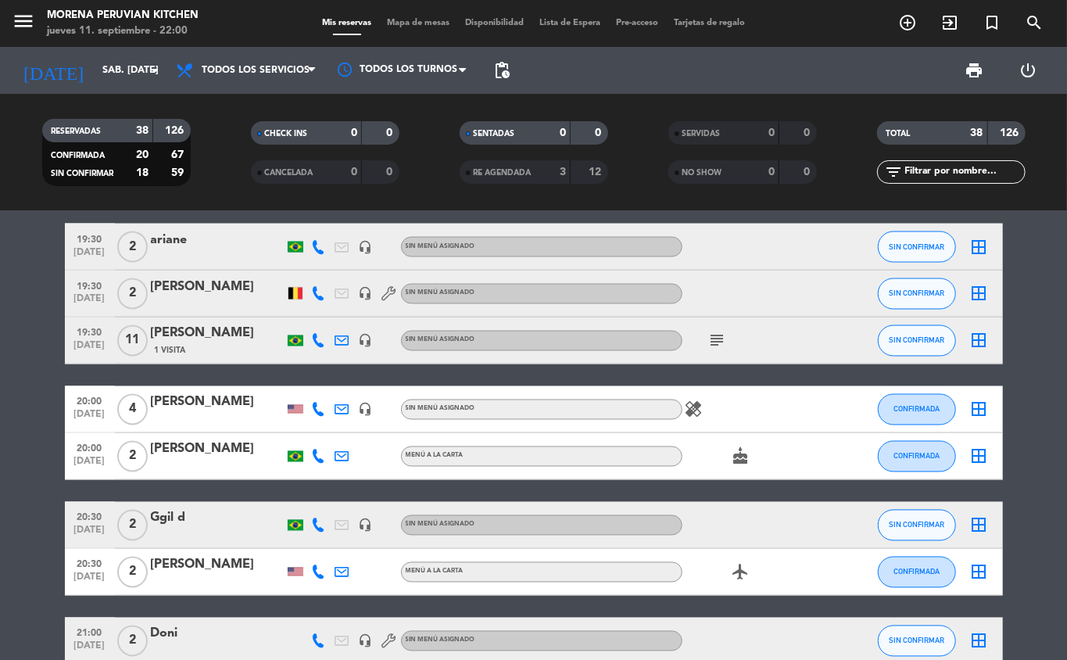
scroll to position [1533, 0]
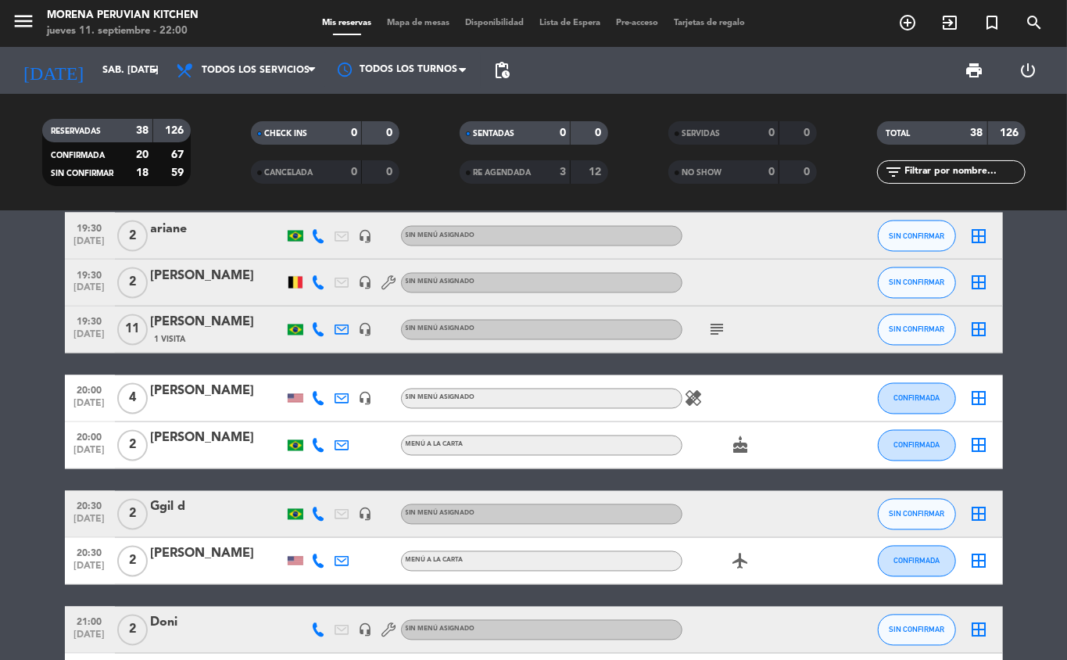
click at [696, 400] on icon "healing" at bounding box center [694, 398] width 19 height 19
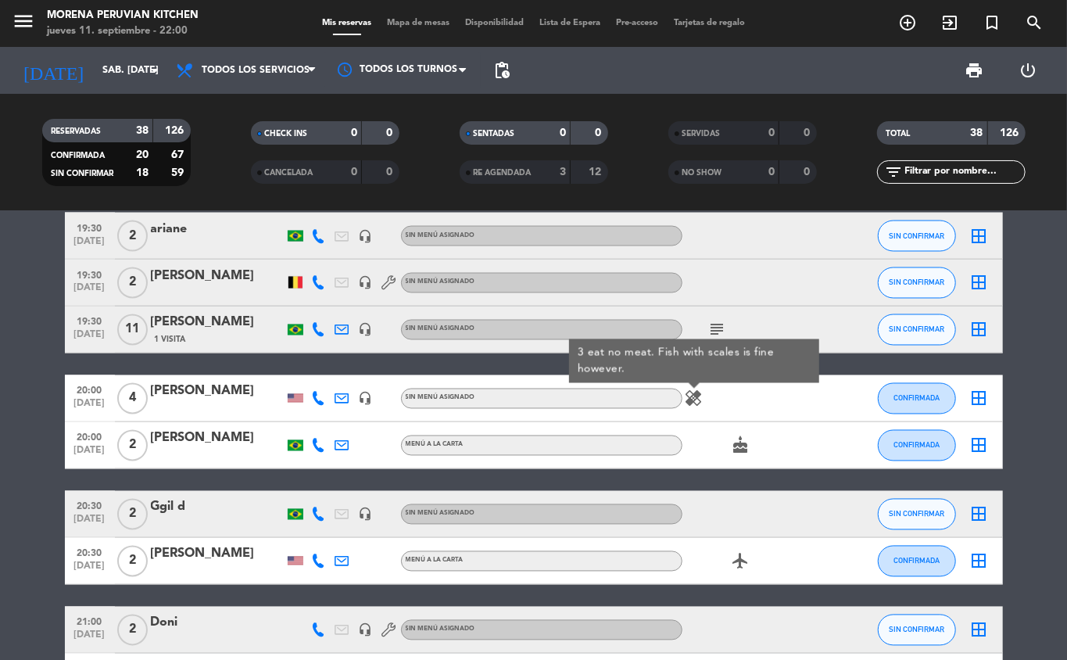
click at [688, 400] on icon "healing" at bounding box center [694, 398] width 19 height 19
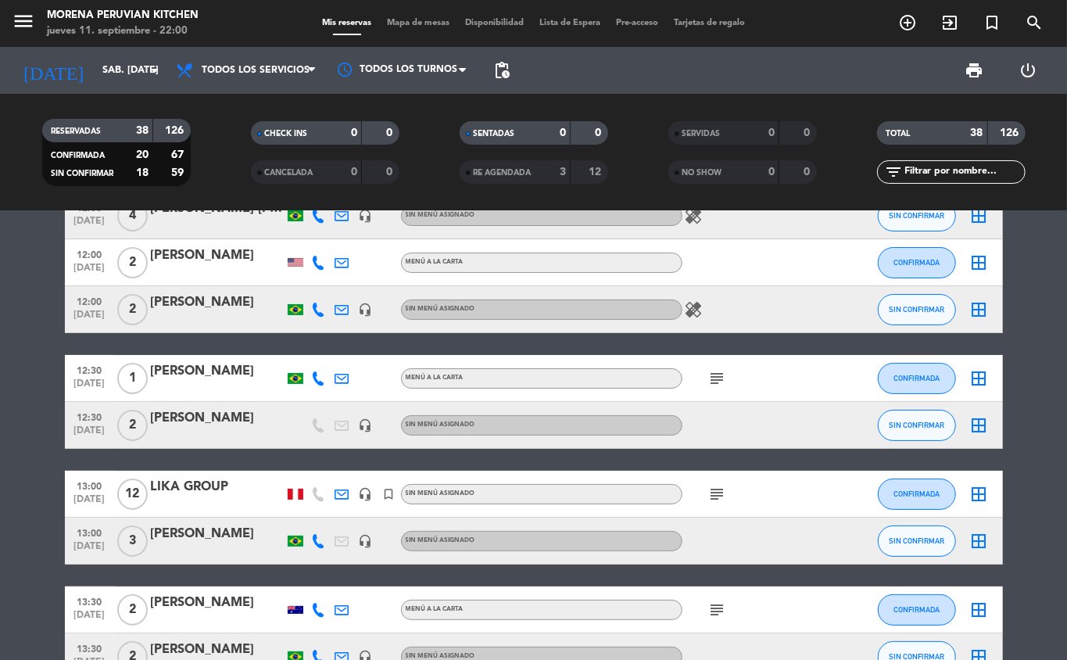
scroll to position [64, 0]
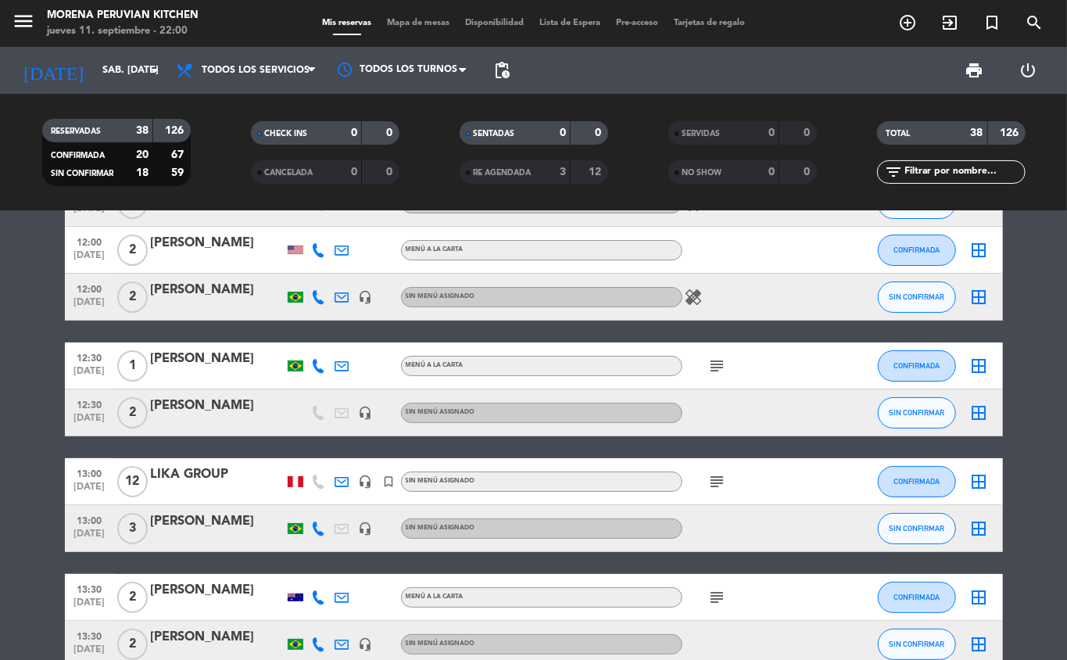
click at [713, 367] on icon "subject" at bounding box center [717, 366] width 19 height 19
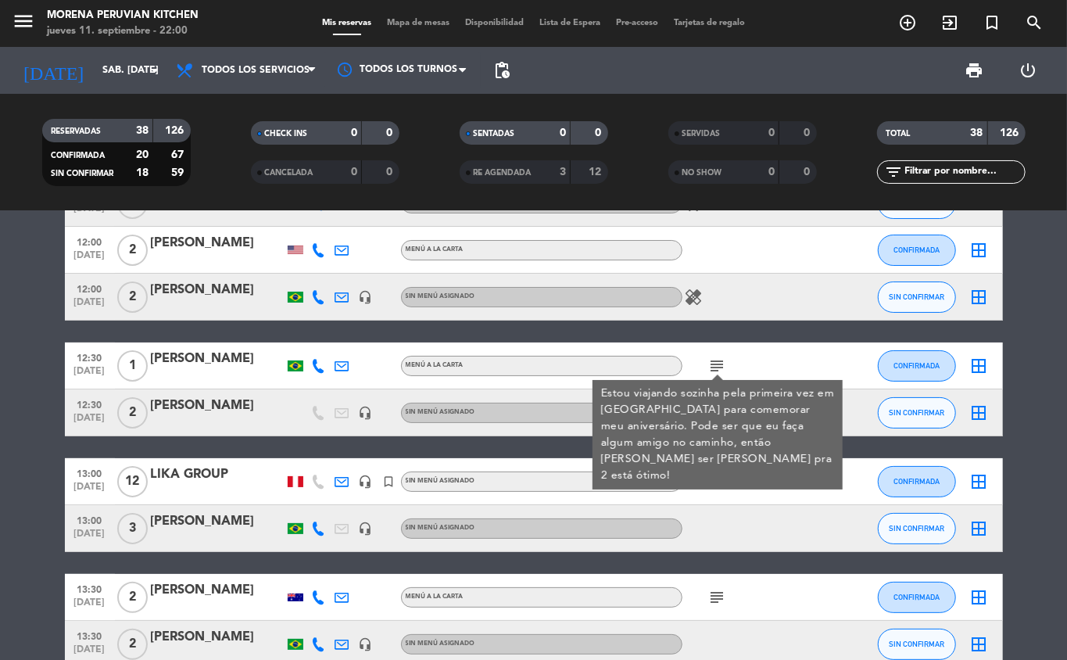
click at [717, 363] on icon "subject" at bounding box center [717, 366] width 19 height 19
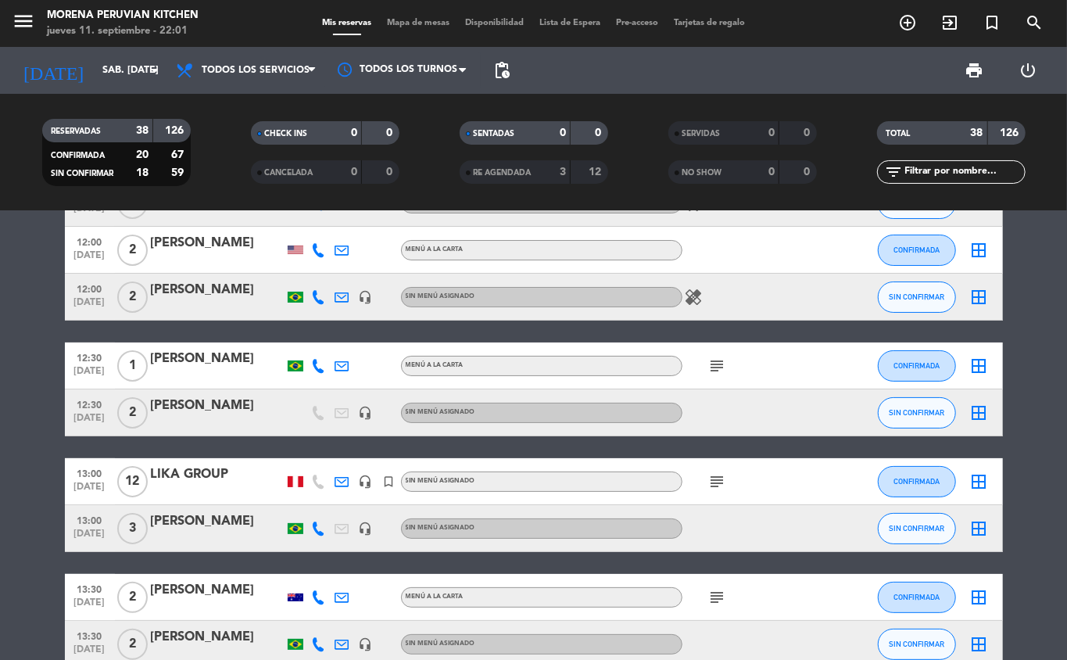
click at [712, 360] on icon "subject" at bounding box center [717, 366] width 19 height 19
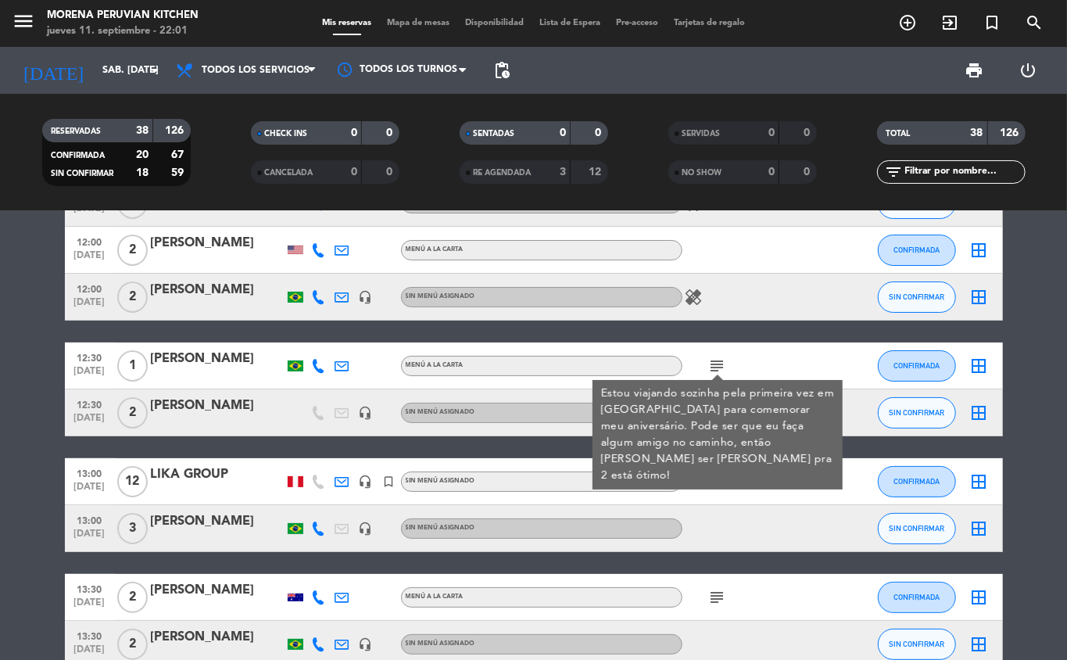
click at [711, 364] on icon "subject" at bounding box center [717, 366] width 19 height 19
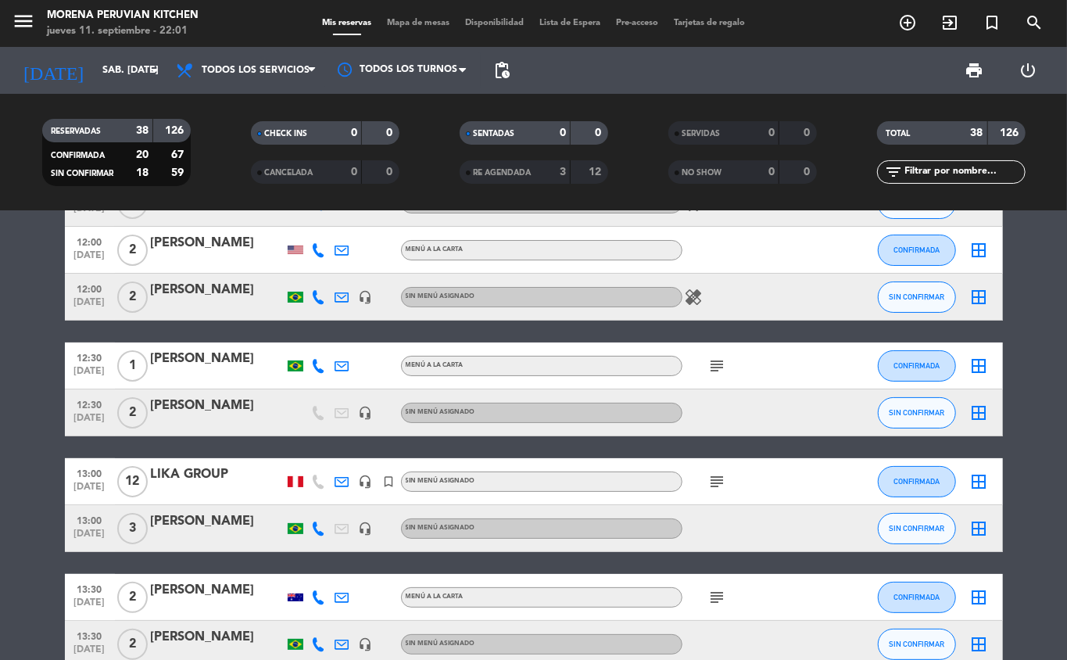
click at [717, 364] on icon "subject" at bounding box center [717, 366] width 19 height 19
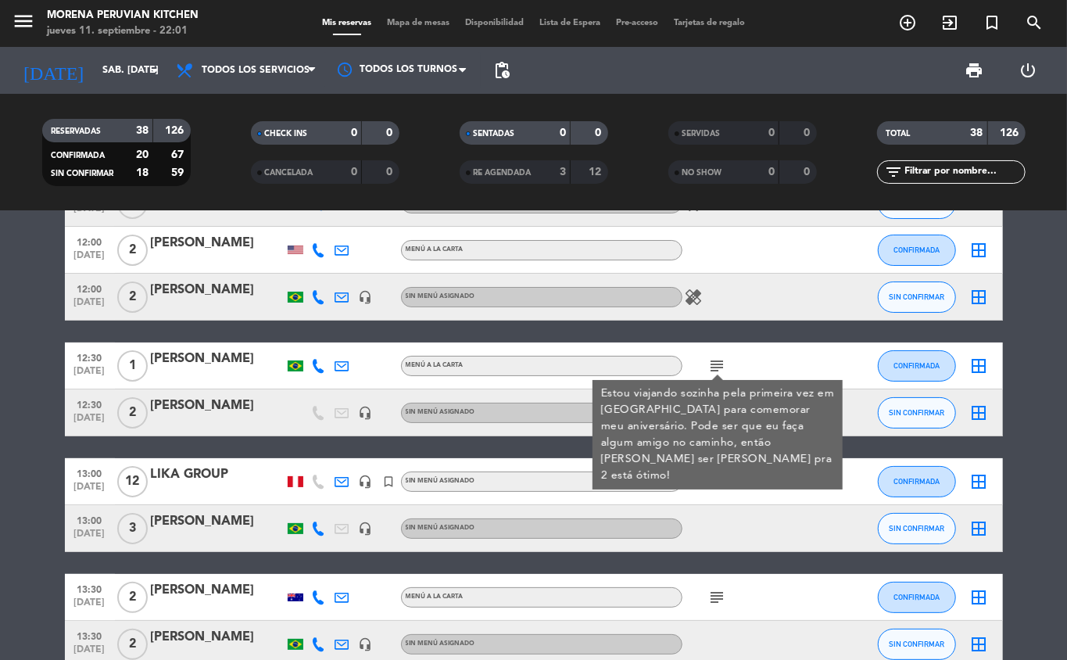
click at [719, 363] on icon "subject" at bounding box center [717, 366] width 19 height 19
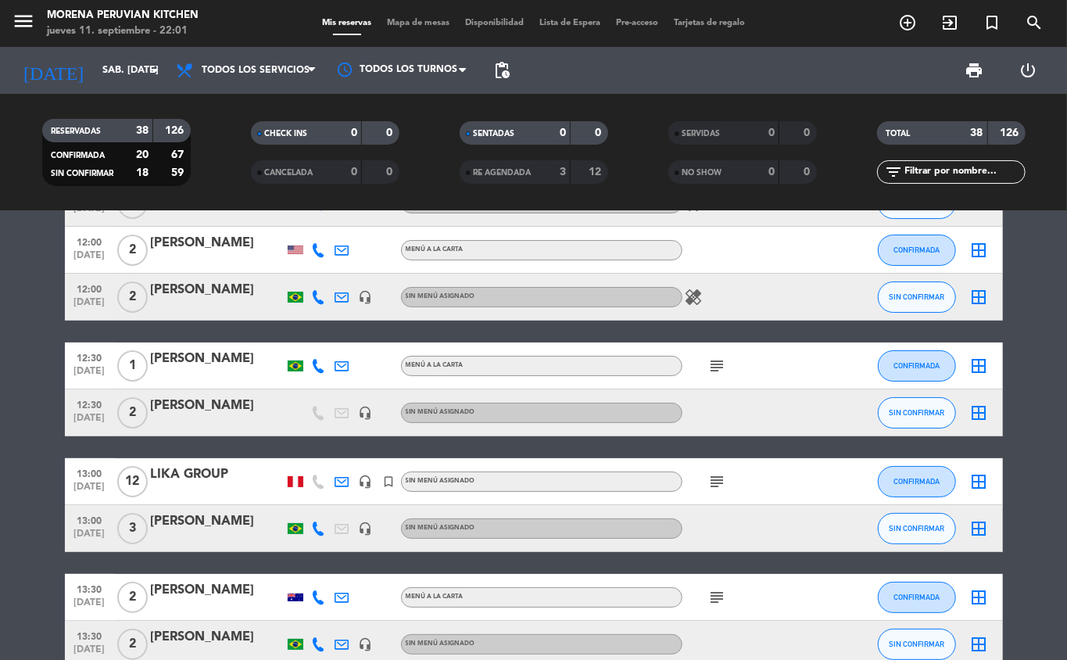
scroll to position [108, 0]
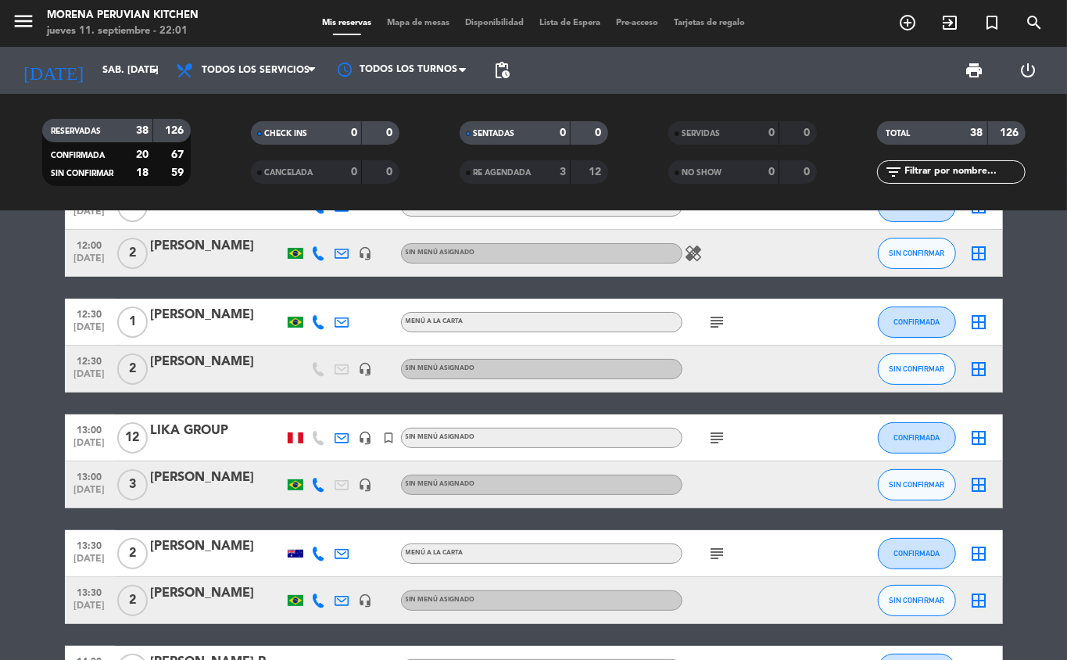
click at [726, 430] on icon "subject" at bounding box center [717, 437] width 19 height 19
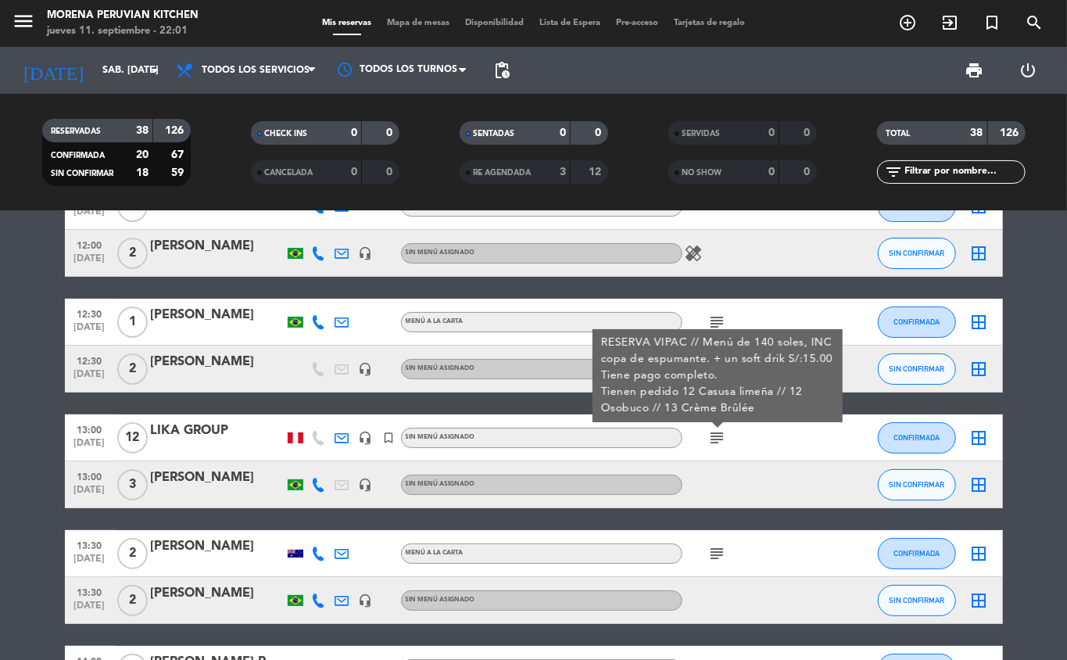
click at [722, 441] on icon "subject" at bounding box center [717, 437] width 19 height 19
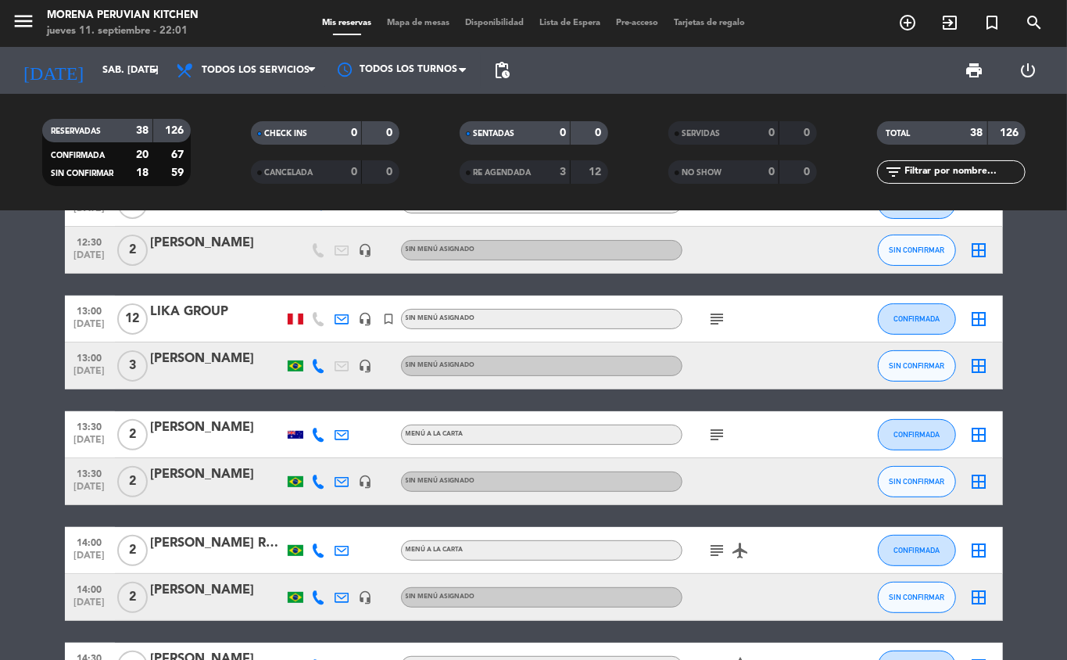
scroll to position [246, 0]
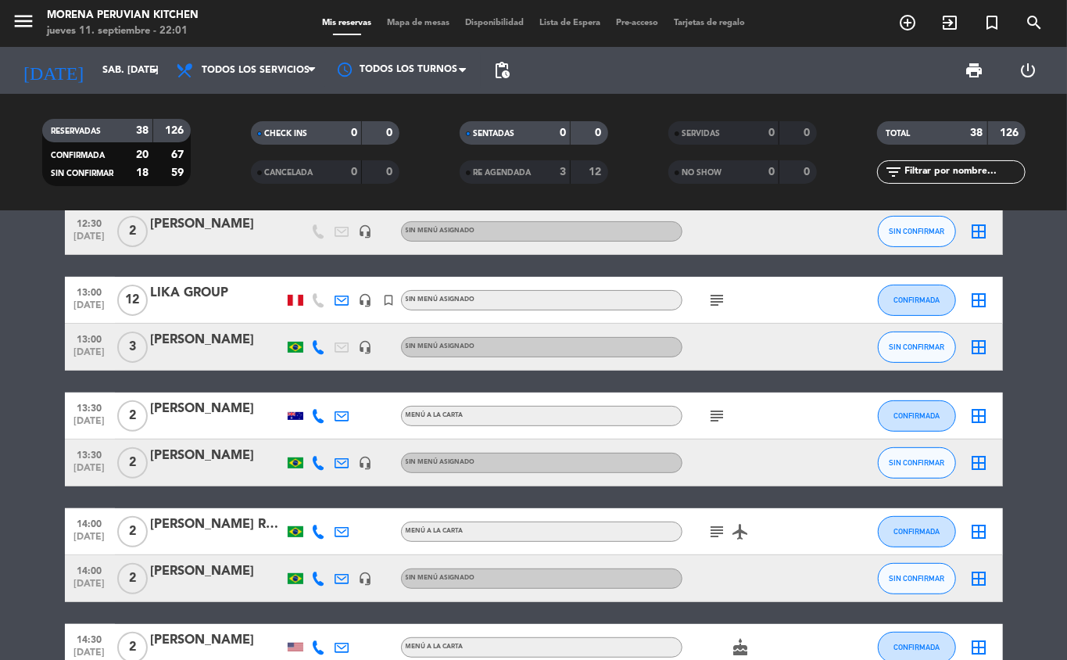
click at [717, 410] on icon "subject" at bounding box center [717, 416] width 19 height 19
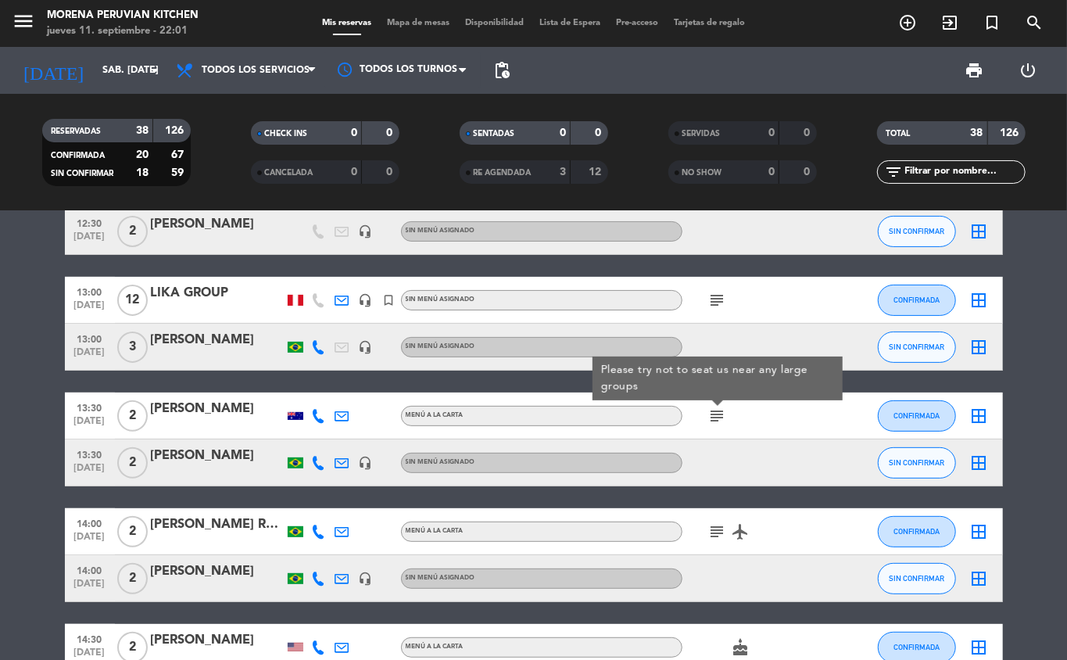
click at [722, 418] on icon "subject" at bounding box center [717, 416] width 19 height 19
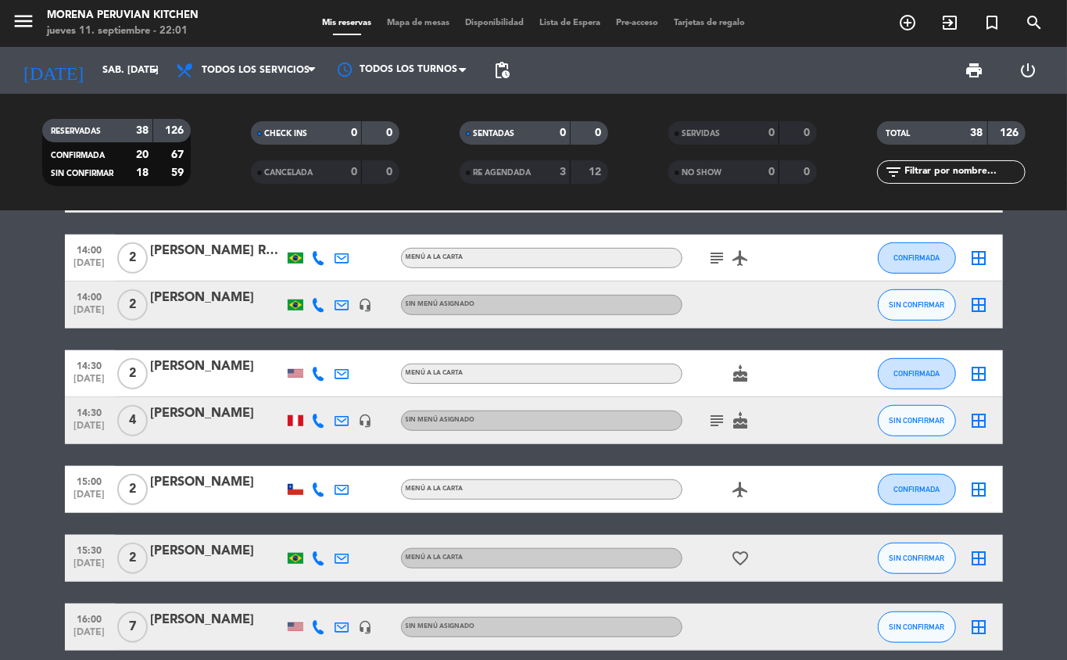
scroll to position [521, 0]
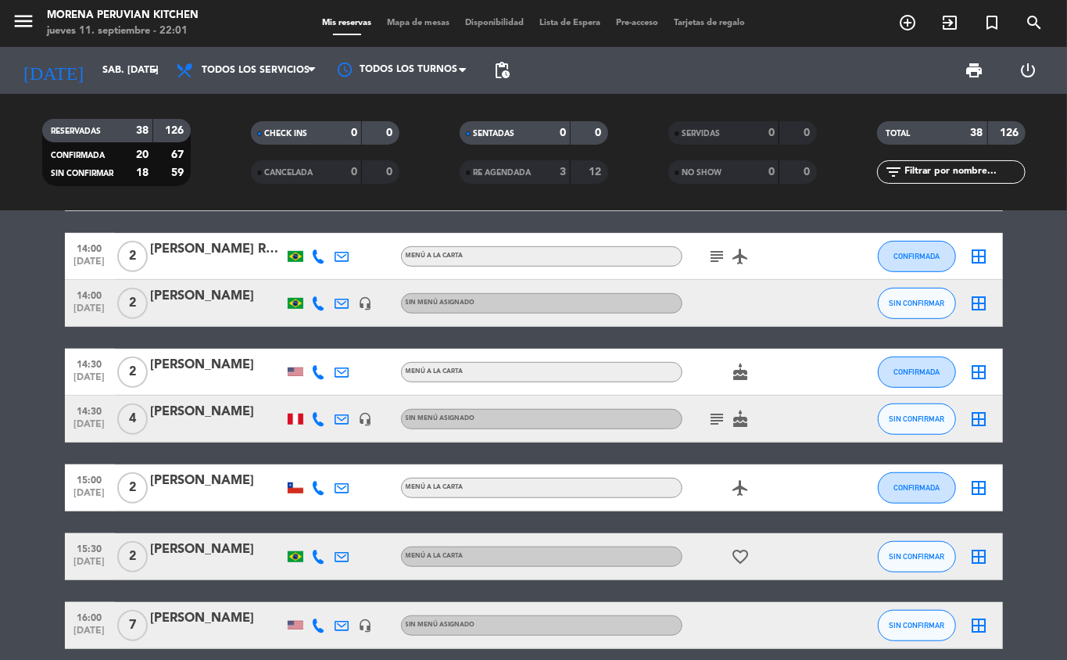
click at [714, 413] on icon "subject" at bounding box center [717, 419] width 19 height 19
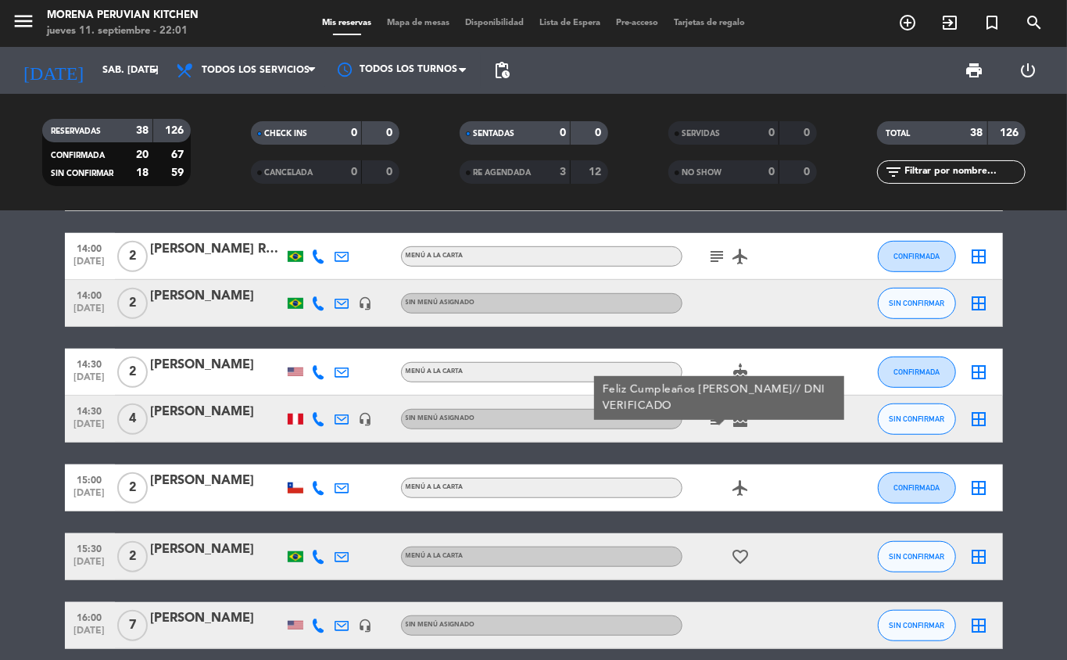
click at [714, 423] on icon "subject" at bounding box center [717, 419] width 19 height 19
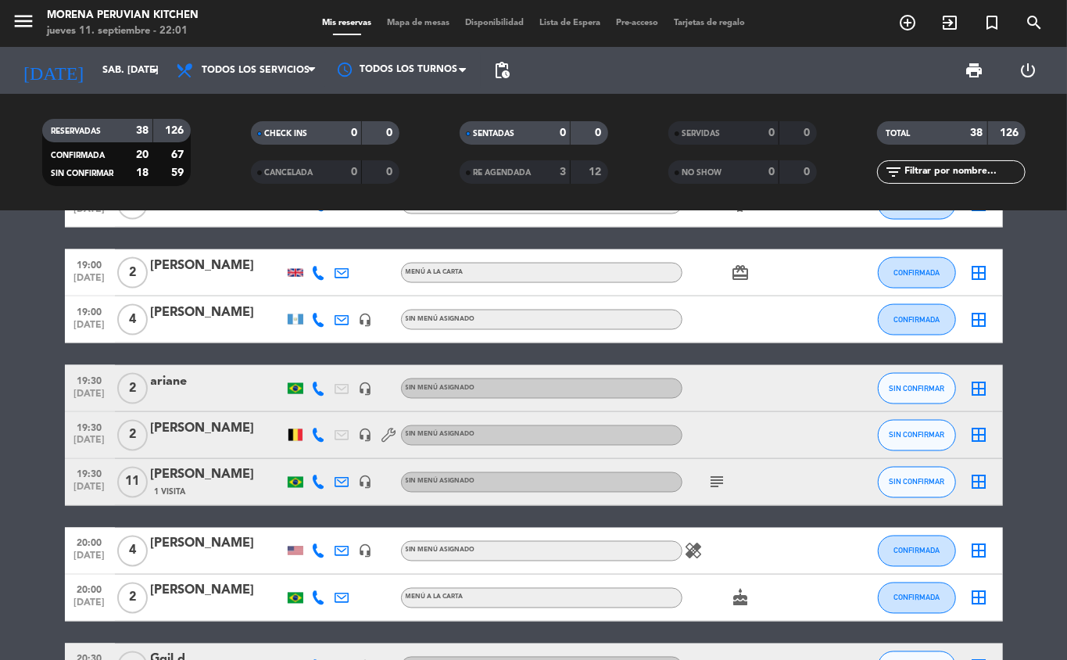
scroll to position [1396, 0]
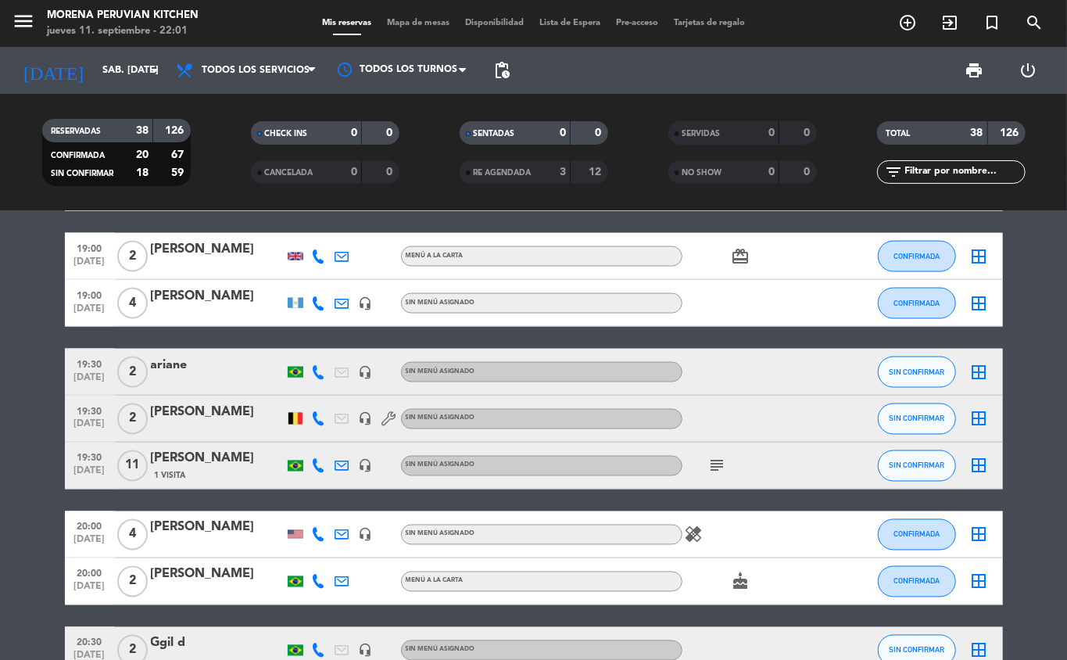
click at [713, 469] on icon "subject" at bounding box center [717, 466] width 19 height 19
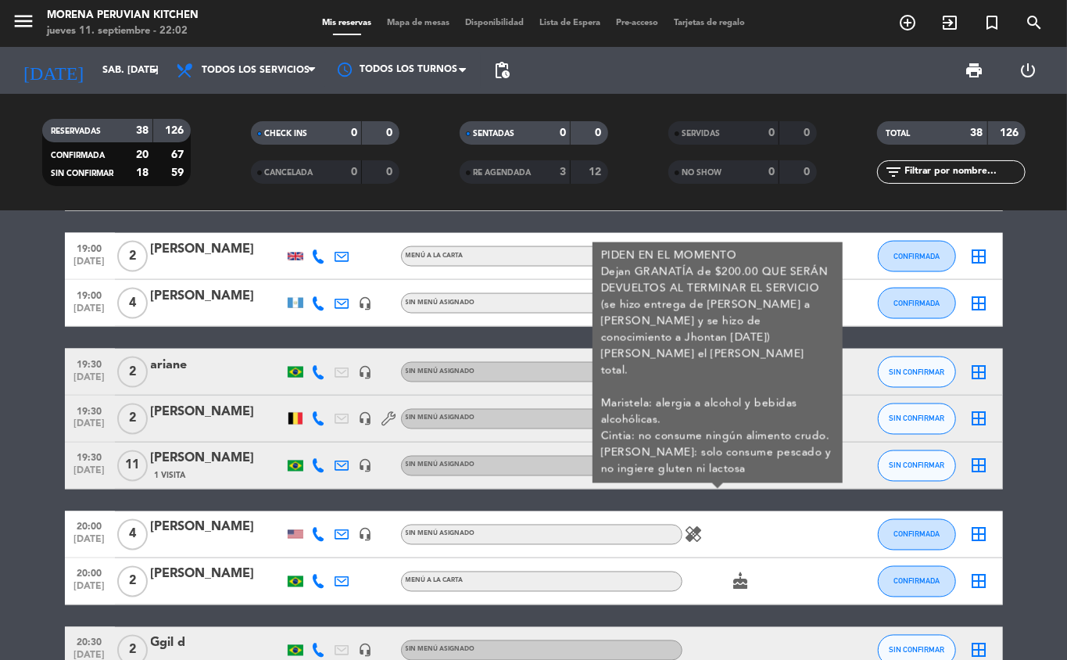
click at [722, 470] on icon "subject" at bounding box center [717, 466] width 19 height 19
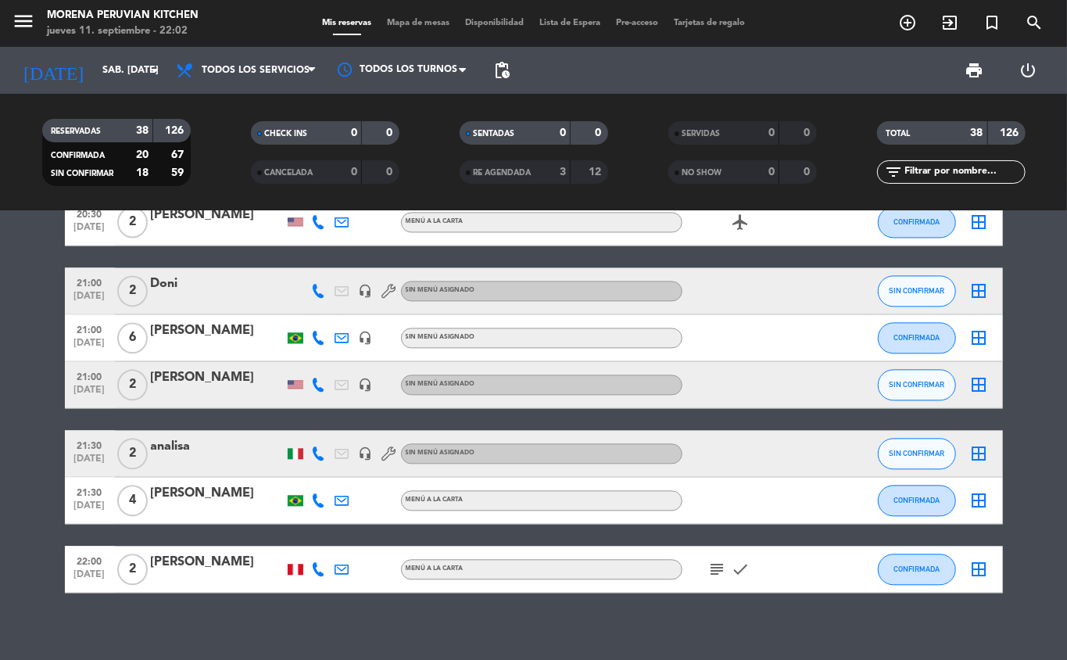
scroll to position [1883, 0]
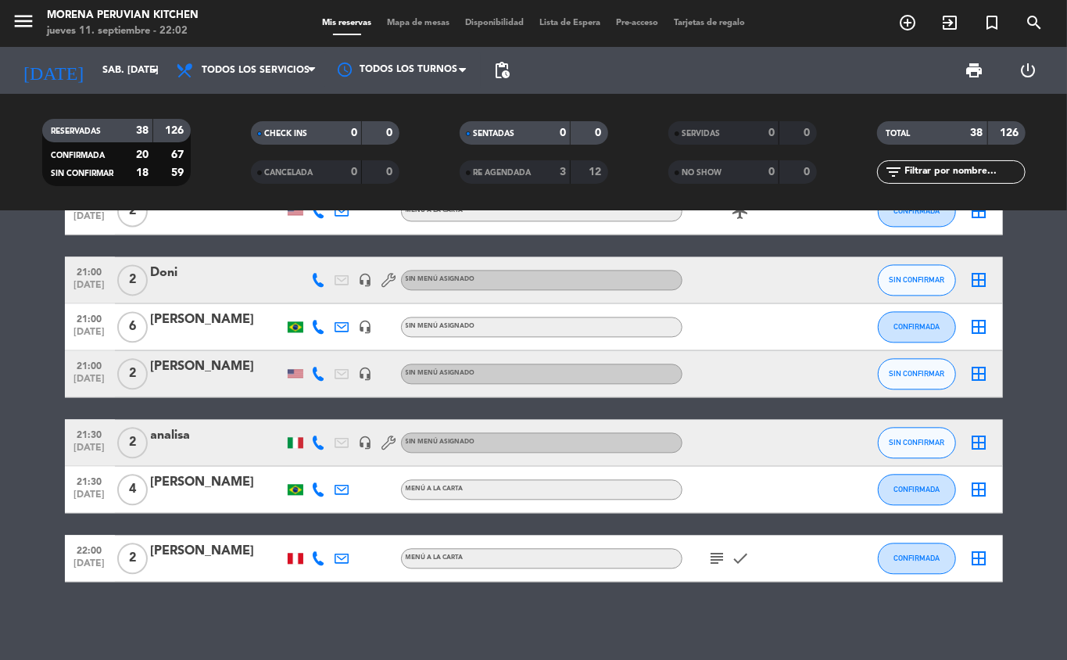
click at [718, 555] on icon "subject" at bounding box center [717, 558] width 19 height 19
click at [716, 561] on icon "subject" at bounding box center [717, 558] width 19 height 19
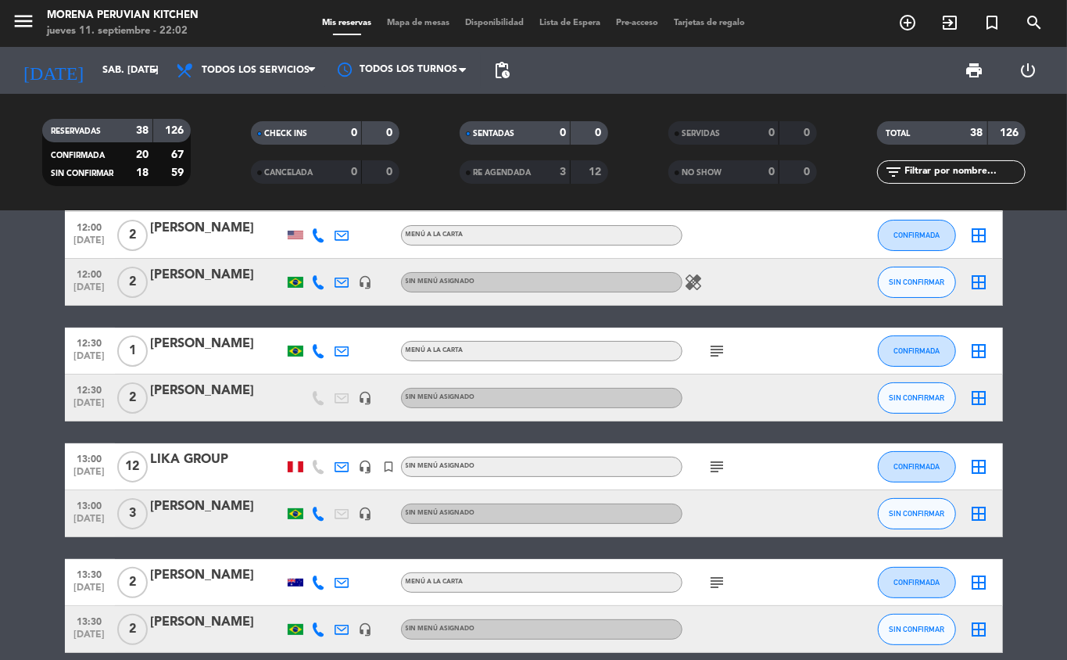
scroll to position [106, 0]
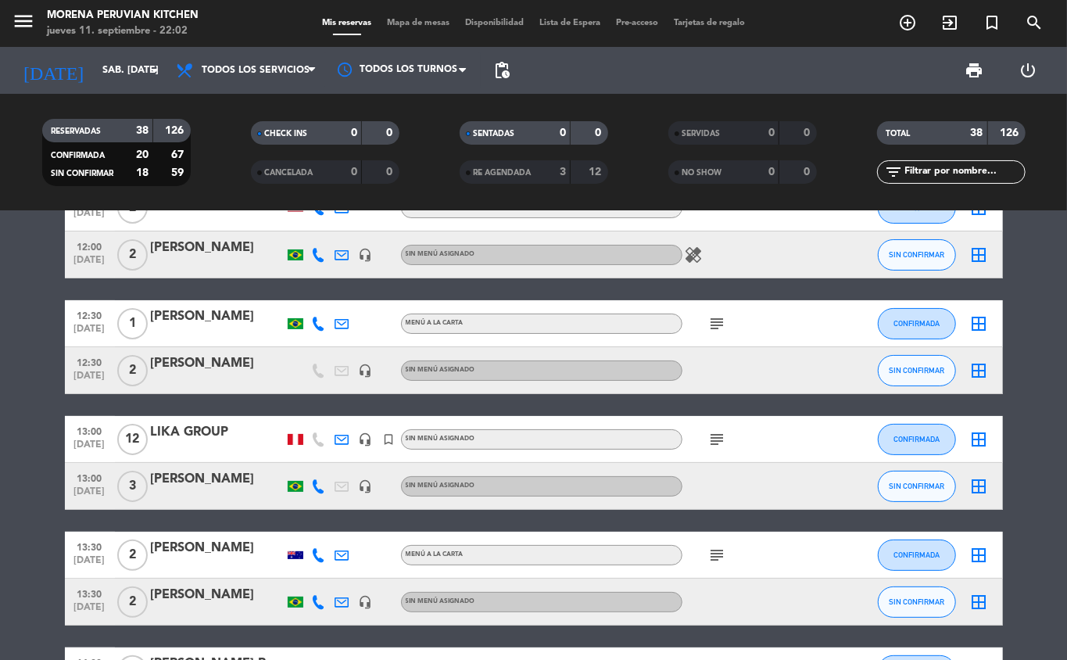
click at [726, 444] on icon "subject" at bounding box center [717, 439] width 19 height 19
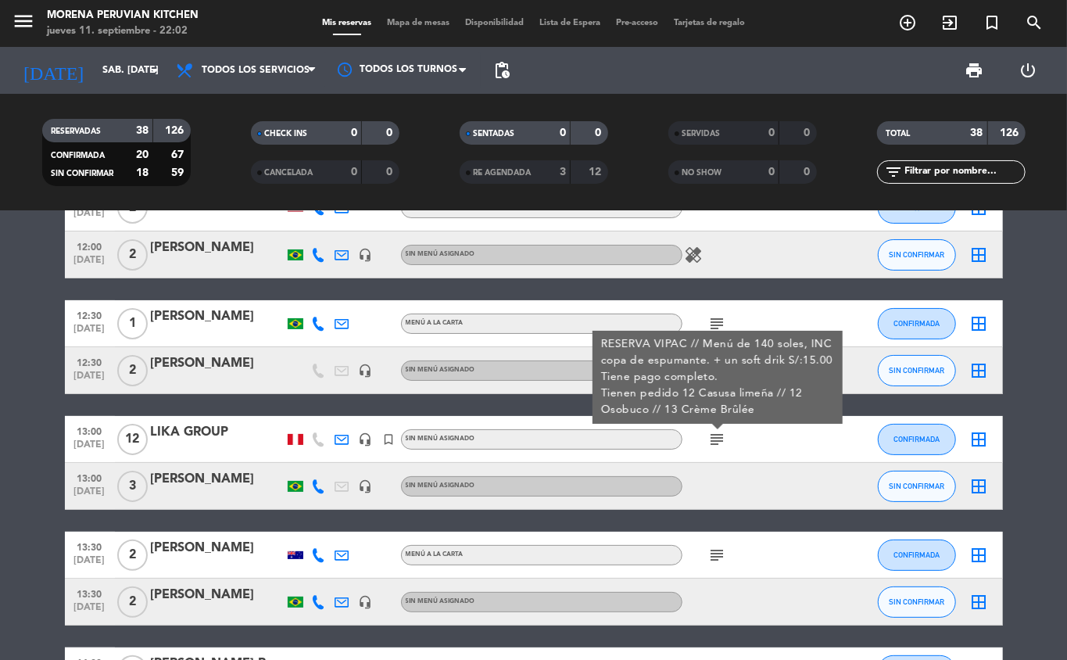
click at [717, 320] on icon "subject" at bounding box center [717, 323] width 19 height 19
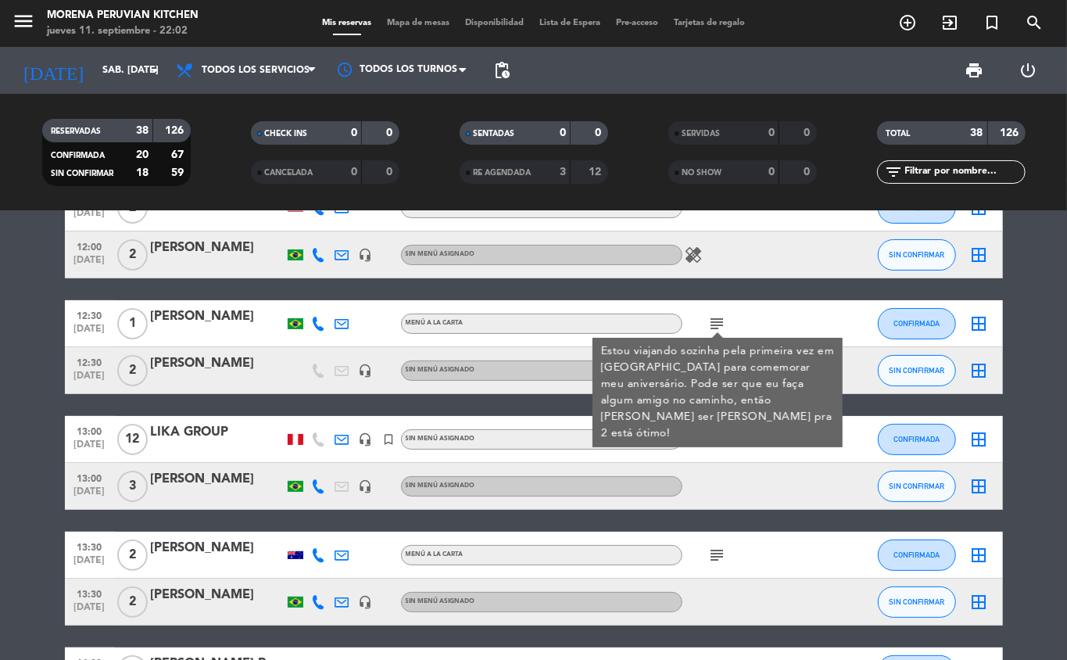
click at [714, 322] on icon "subject" at bounding box center [717, 323] width 19 height 19
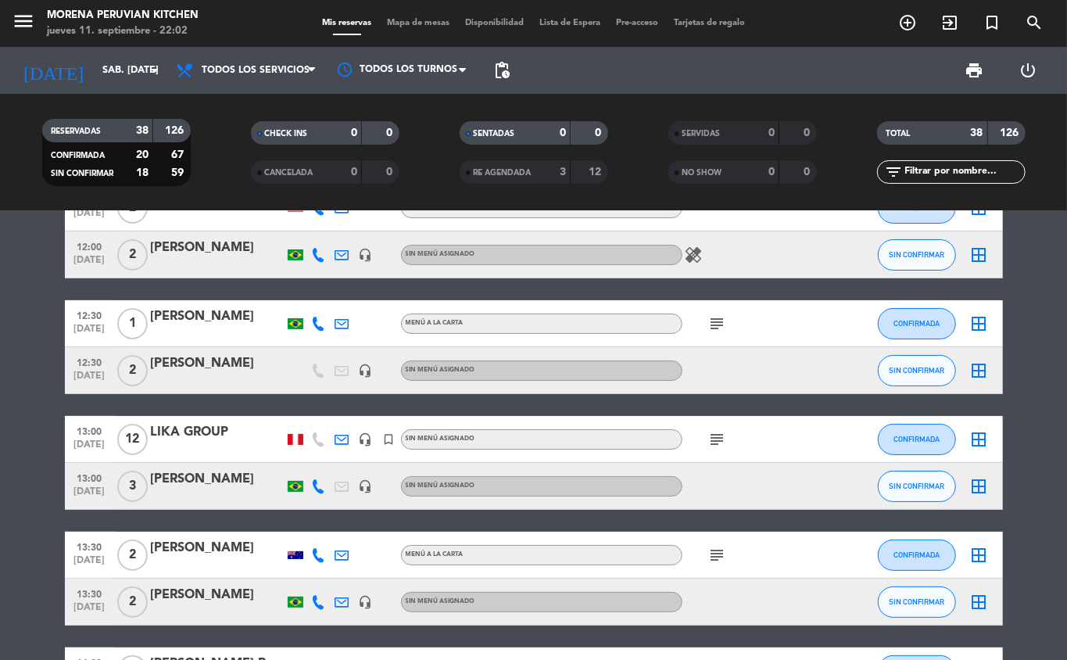
click at [708, 317] on icon "subject" at bounding box center [717, 323] width 19 height 19
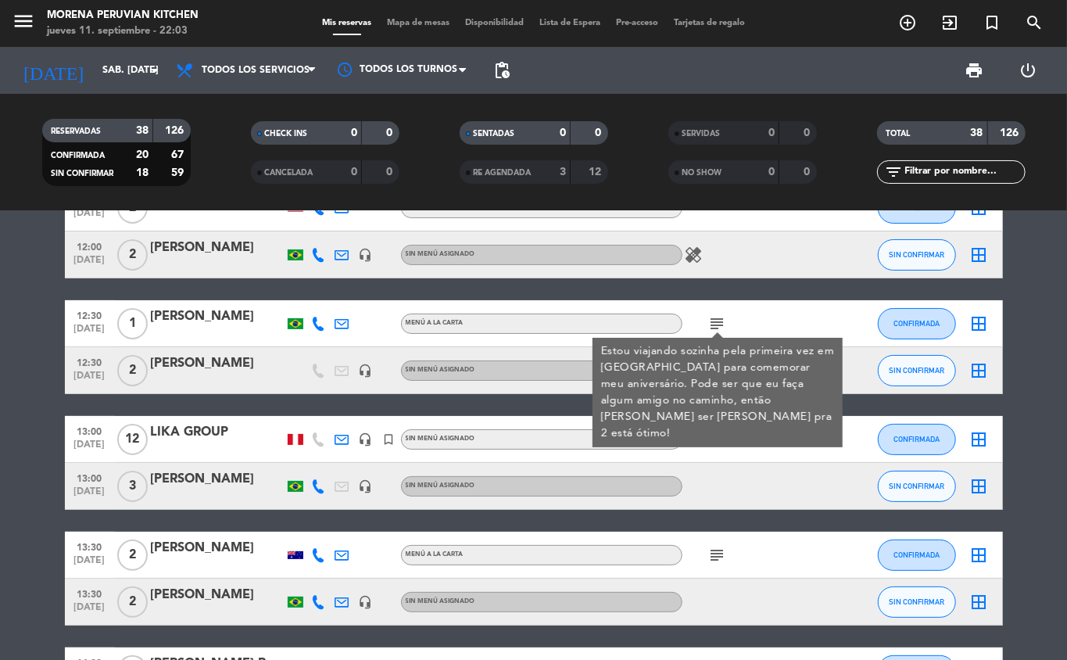
click at [714, 328] on icon "subject" at bounding box center [717, 323] width 19 height 19
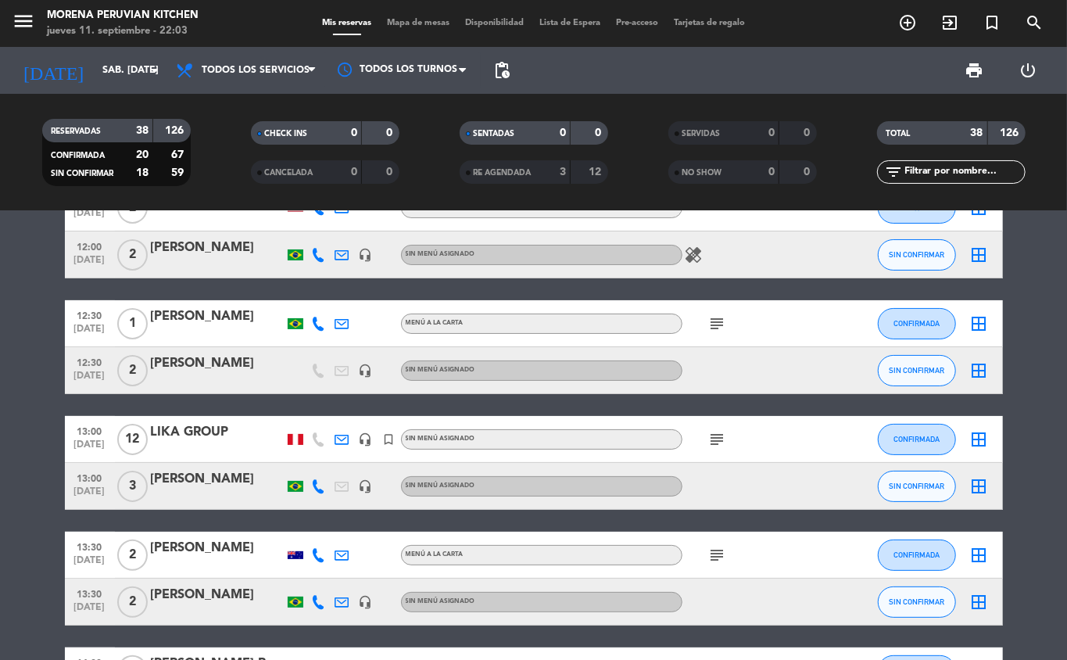
click at [708, 446] on icon "subject" at bounding box center [717, 439] width 19 height 19
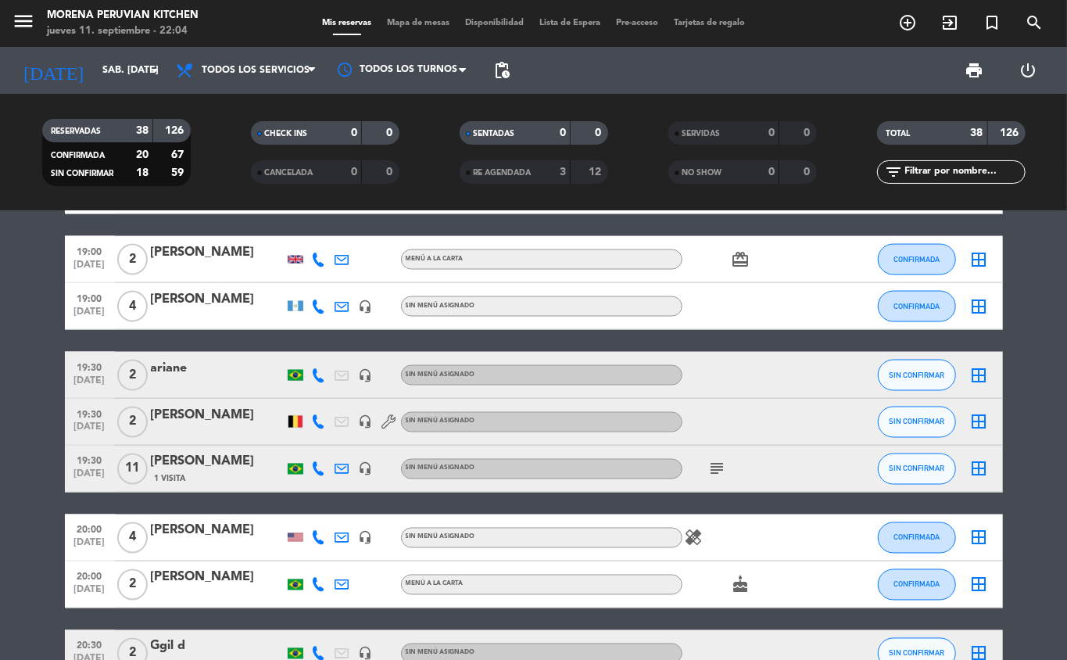
scroll to position [1408, 0]
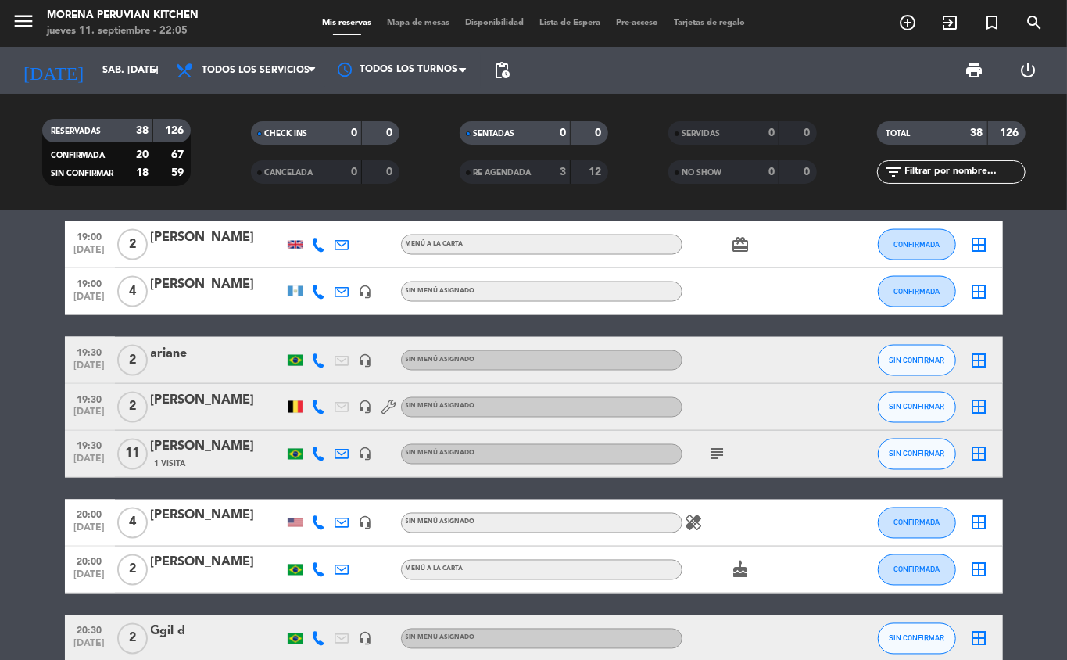
click at [313, 448] on icon at bounding box center [319, 454] width 14 height 14
click at [720, 453] on icon "subject" at bounding box center [717, 454] width 19 height 19
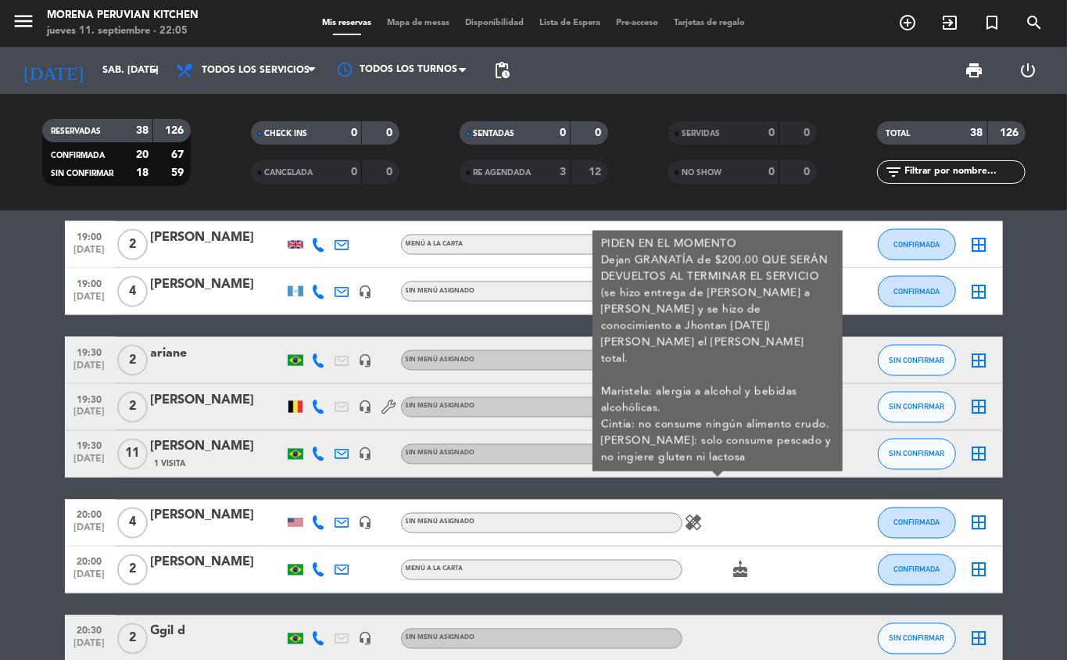
click at [719, 449] on icon "subject" at bounding box center [717, 454] width 19 height 19
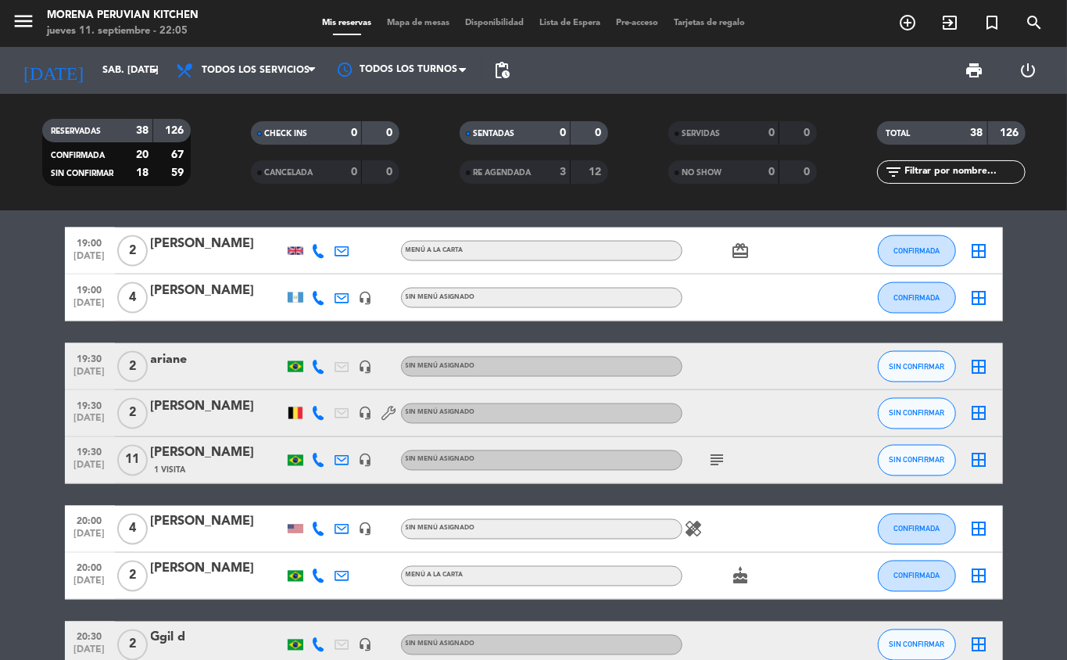
scroll to position [1404, 0]
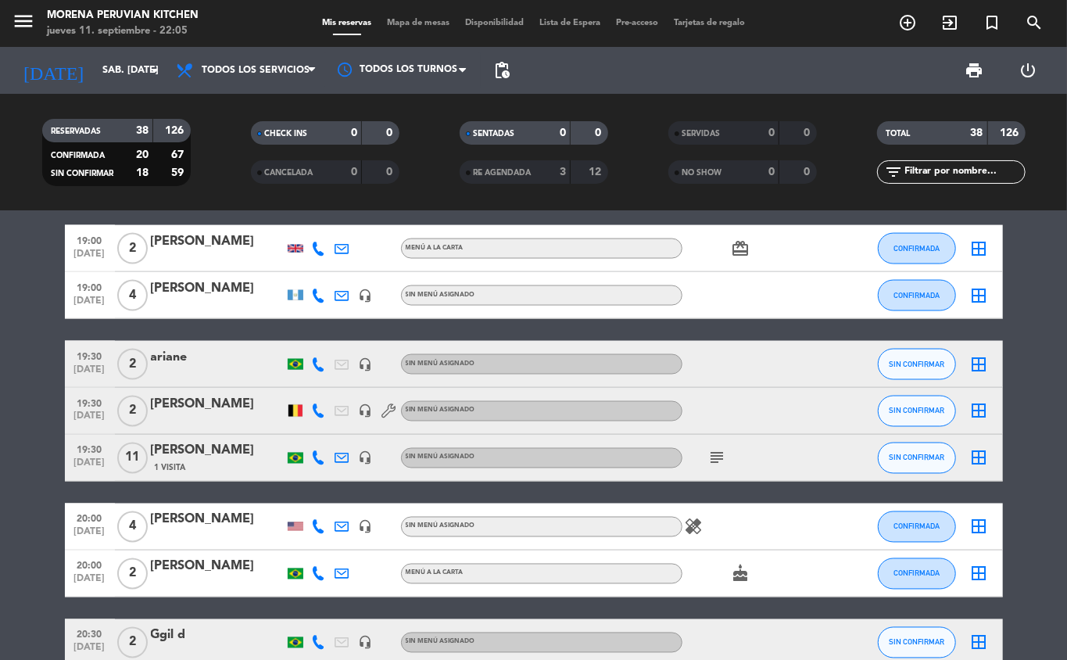
click at [726, 464] on icon "subject" at bounding box center [717, 458] width 19 height 19
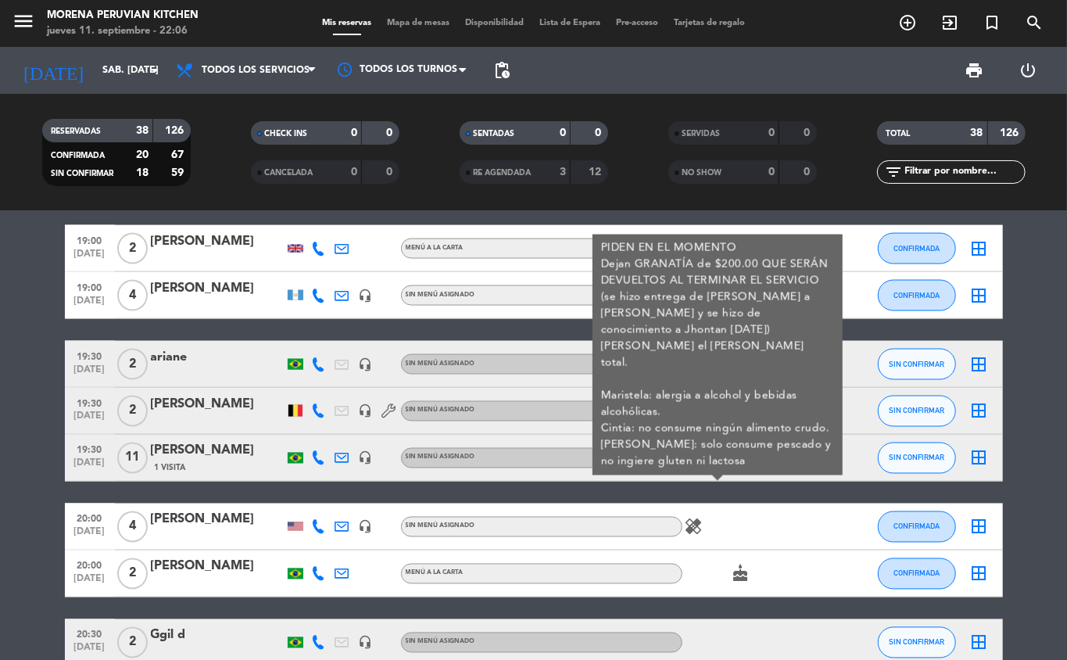
click at [712, 464] on icon "subject" at bounding box center [717, 458] width 19 height 19
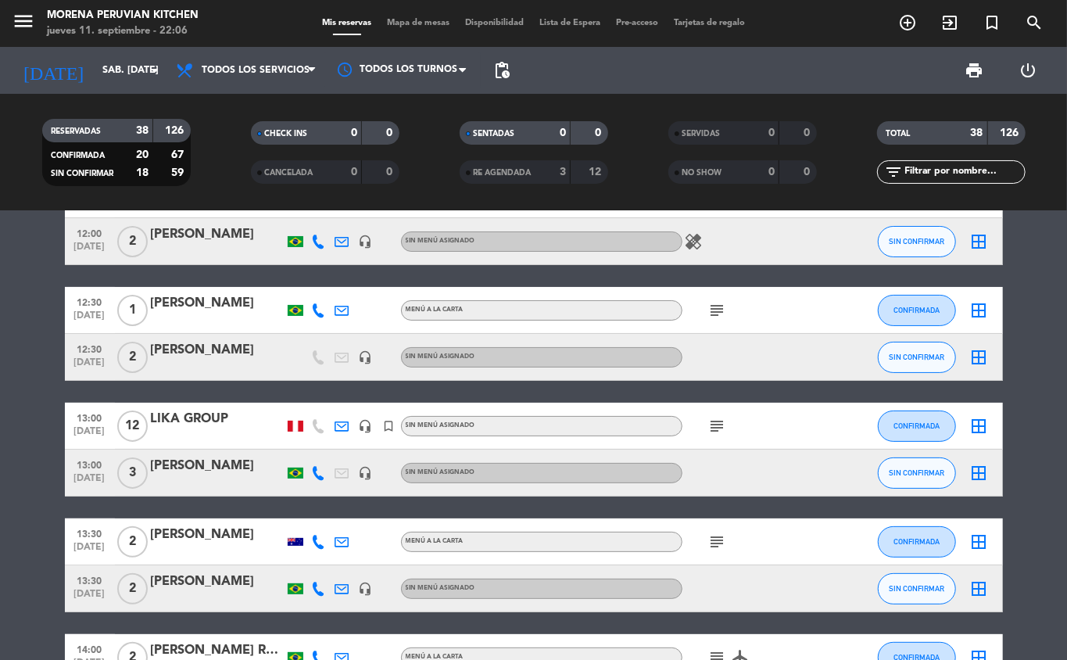
scroll to position [129, 0]
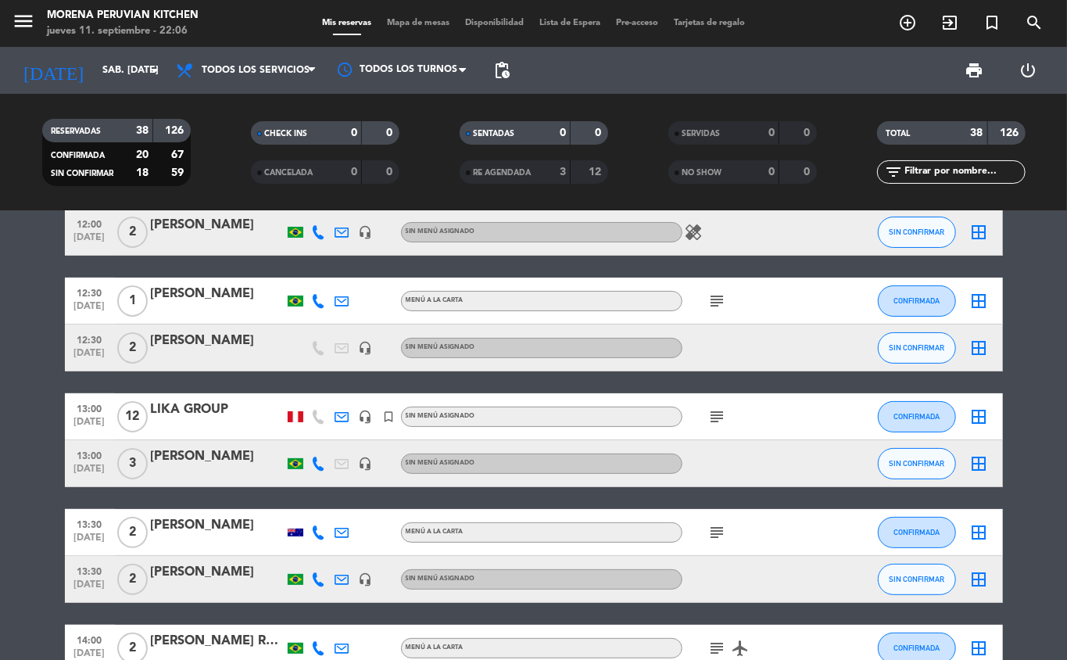
click at [719, 417] on icon "subject" at bounding box center [717, 416] width 19 height 19
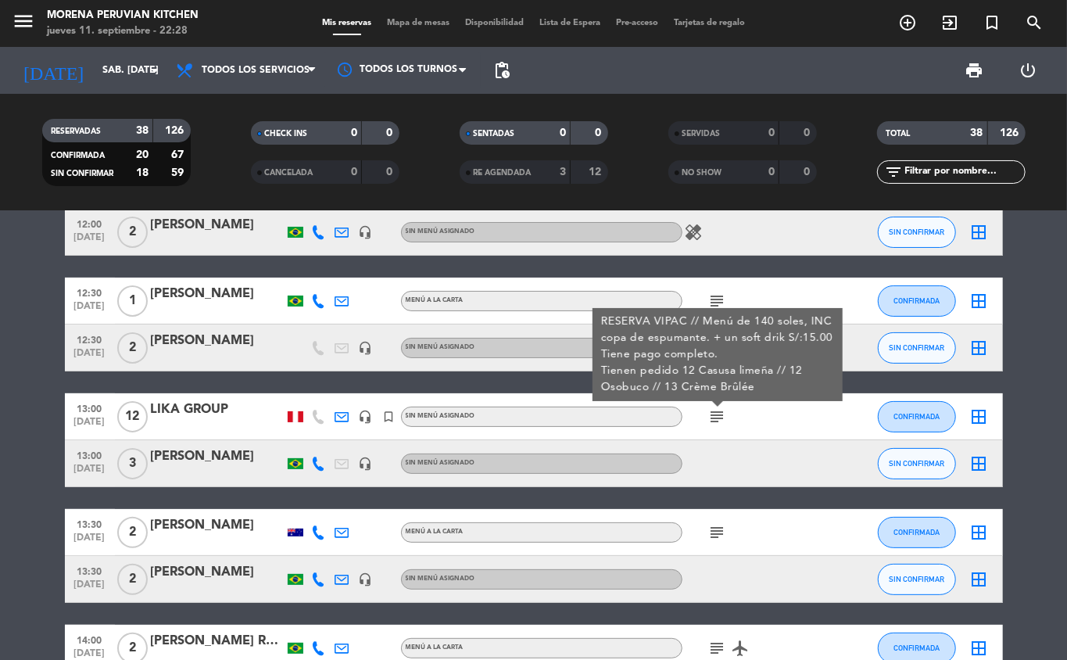
click at [191, 639] on div "[PERSON_NAME] Reche" at bounding box center [217, 641] width 133 height 20
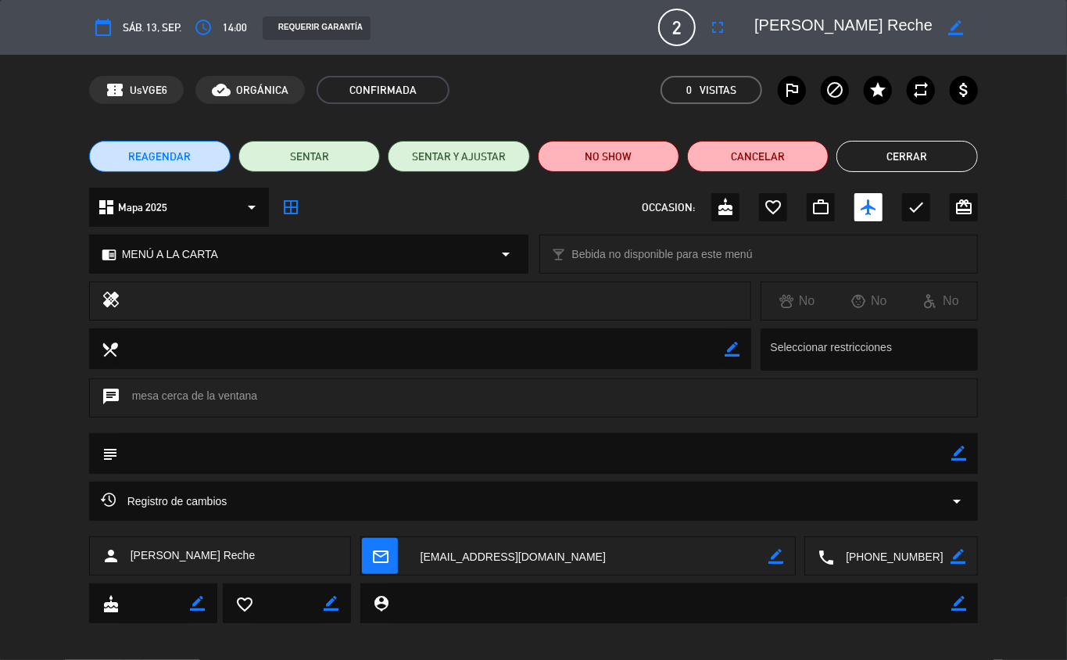
click at [891, 160] on button "Cerrar" at bounding box center [908, 156] width 142 height 31
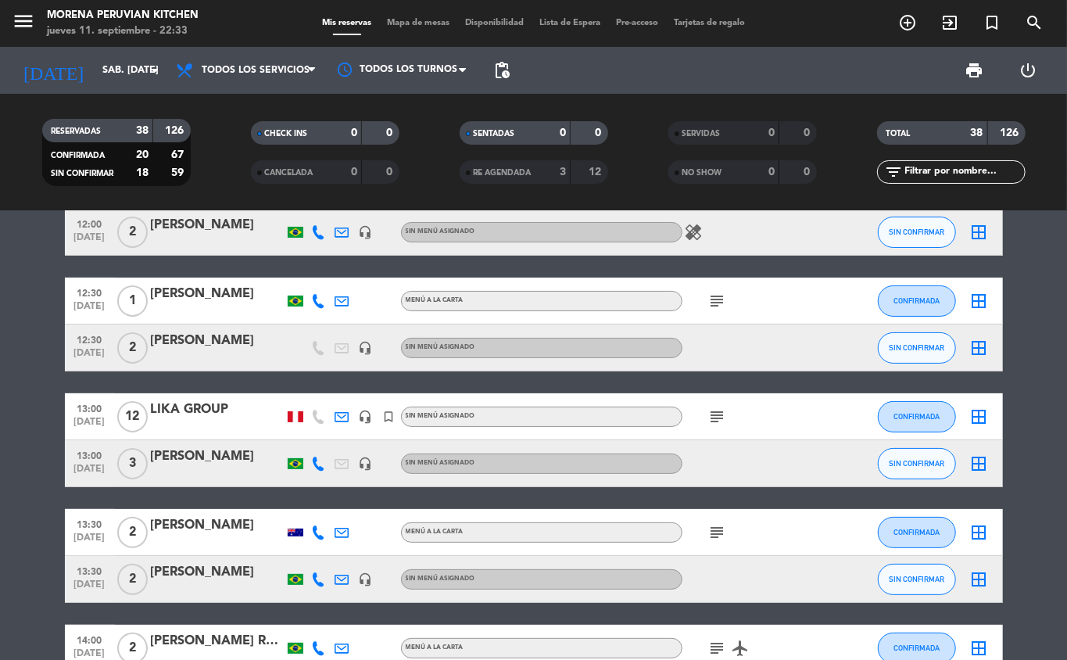
scroll to position [0, 0]
